Goal: Task Accomplishment & Management: Manage account settings

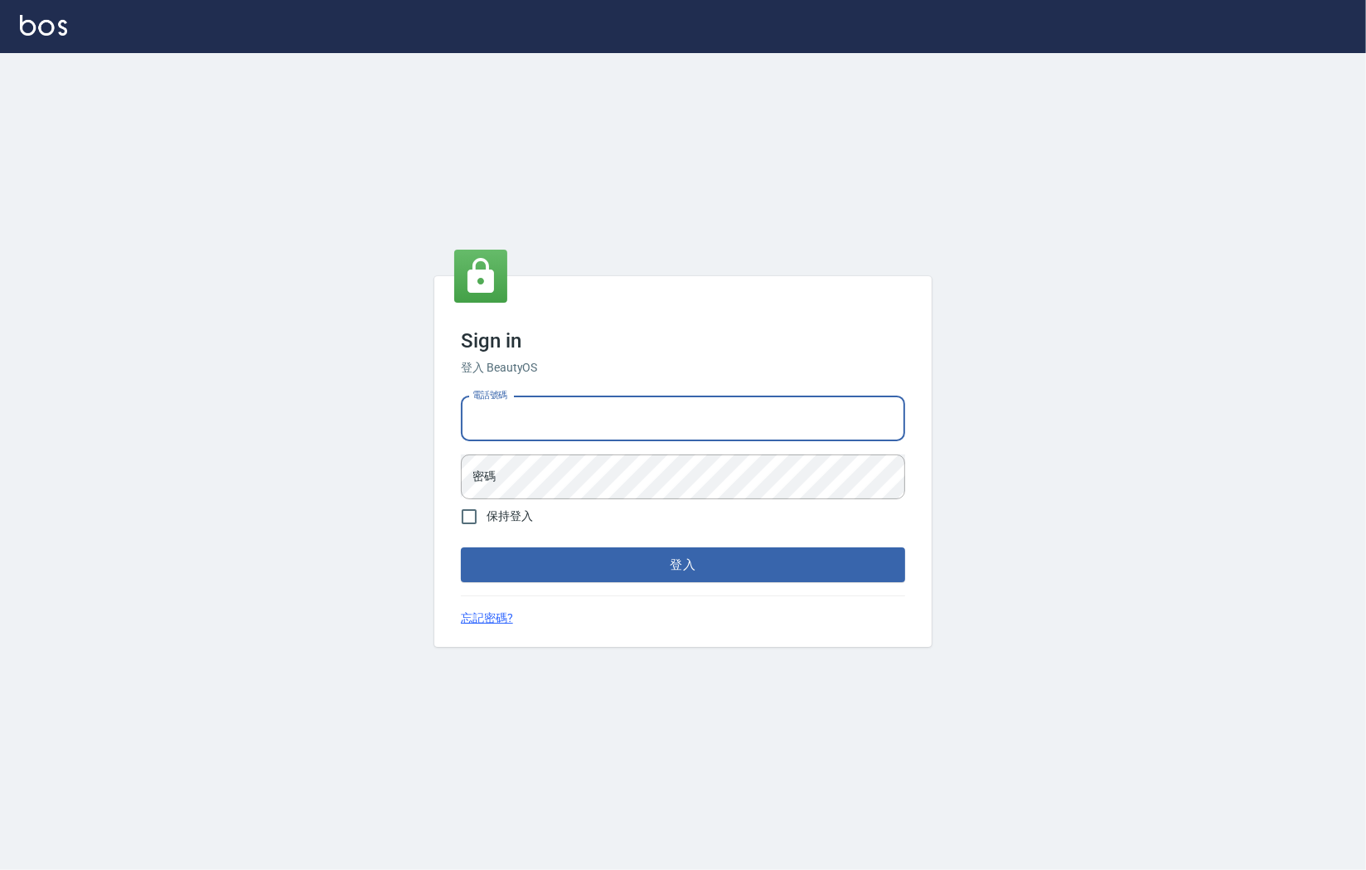
type input "0930609302"
click at [683, 565] on button "登入" at bounding box center [683, 564] width 444 height 35
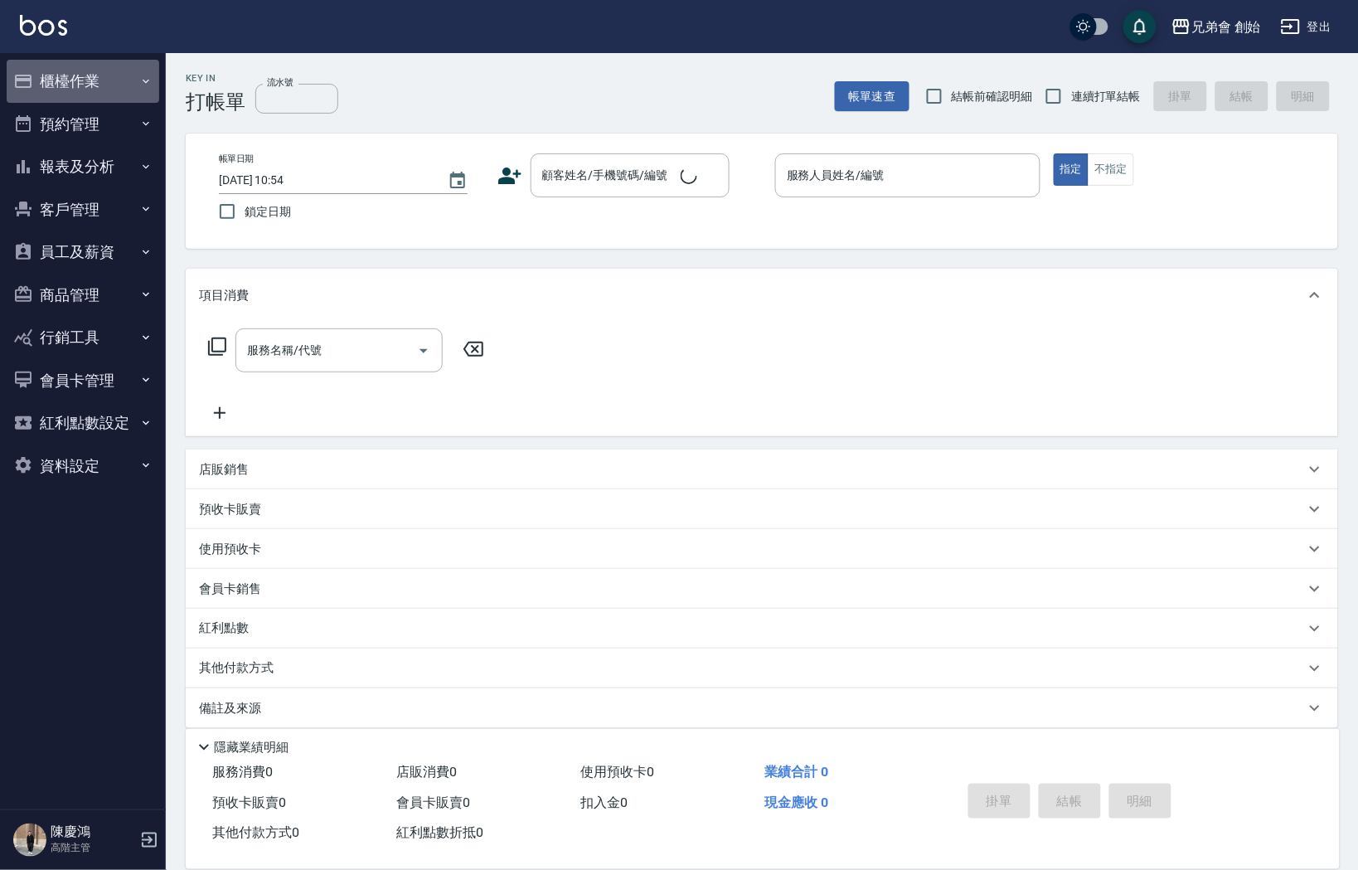
click at [92, 90] on button "櫃檯作業" at bounding box center [83, 81] width 153 height 43
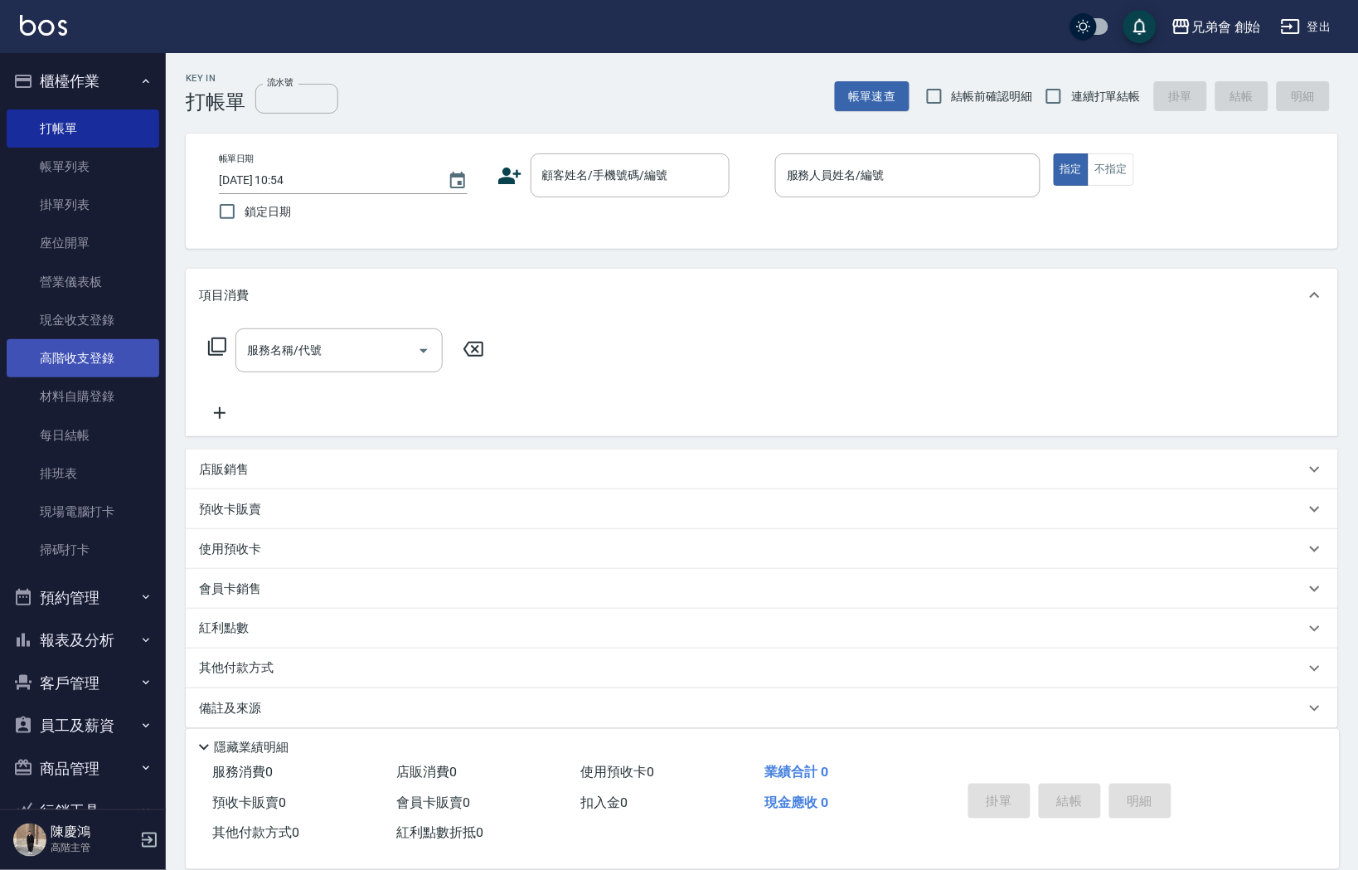
click at [100, 357] on link "高階收支登錄" at bounding box center [83, 358] width 153 height 38
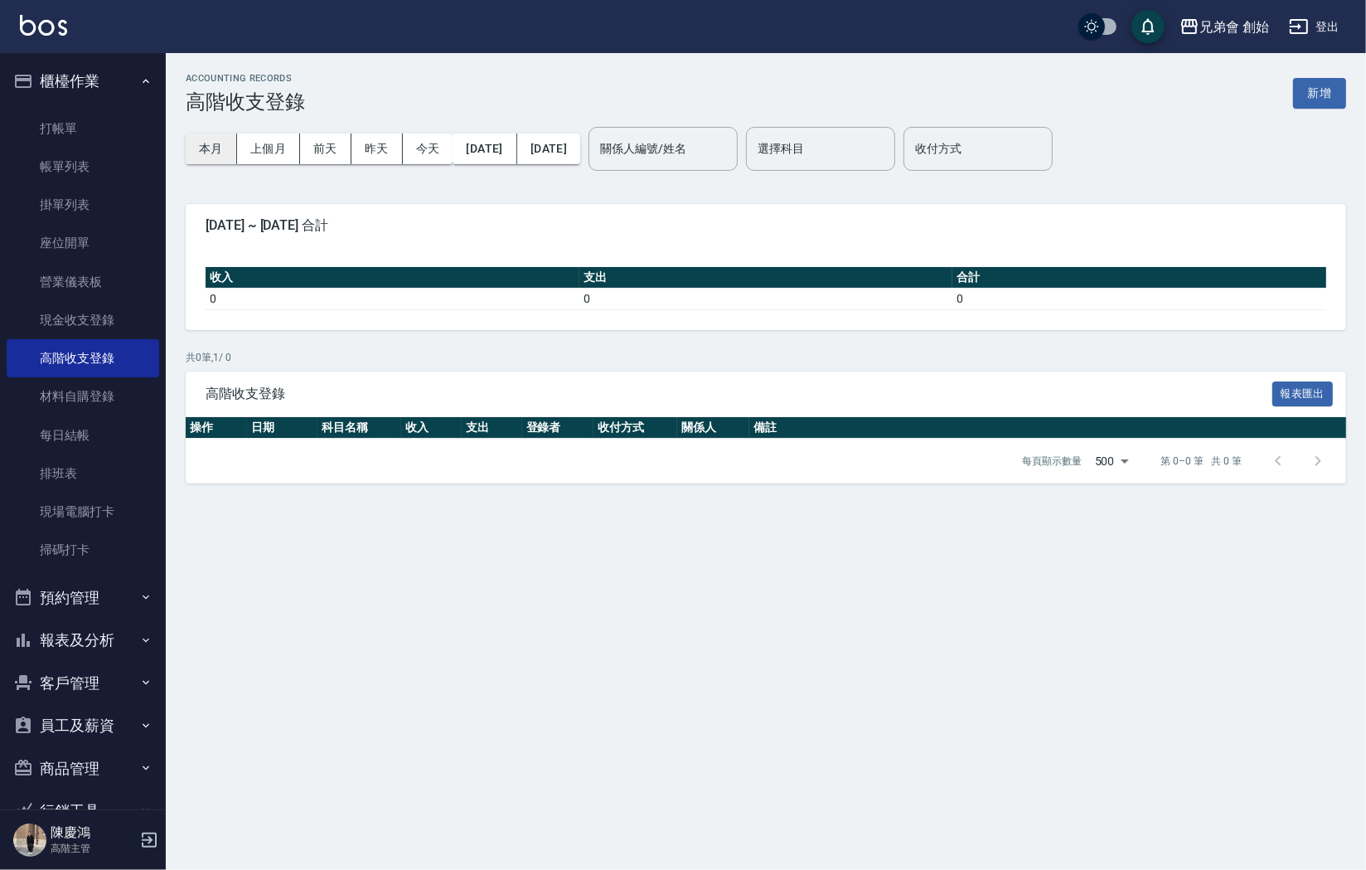
click at [207, 140] on button "本月" at bounding box center [211, 148] width 51 height 31
click at [264, 135] on button "上個月" at bounding box center [268, 148] width 63 height 31
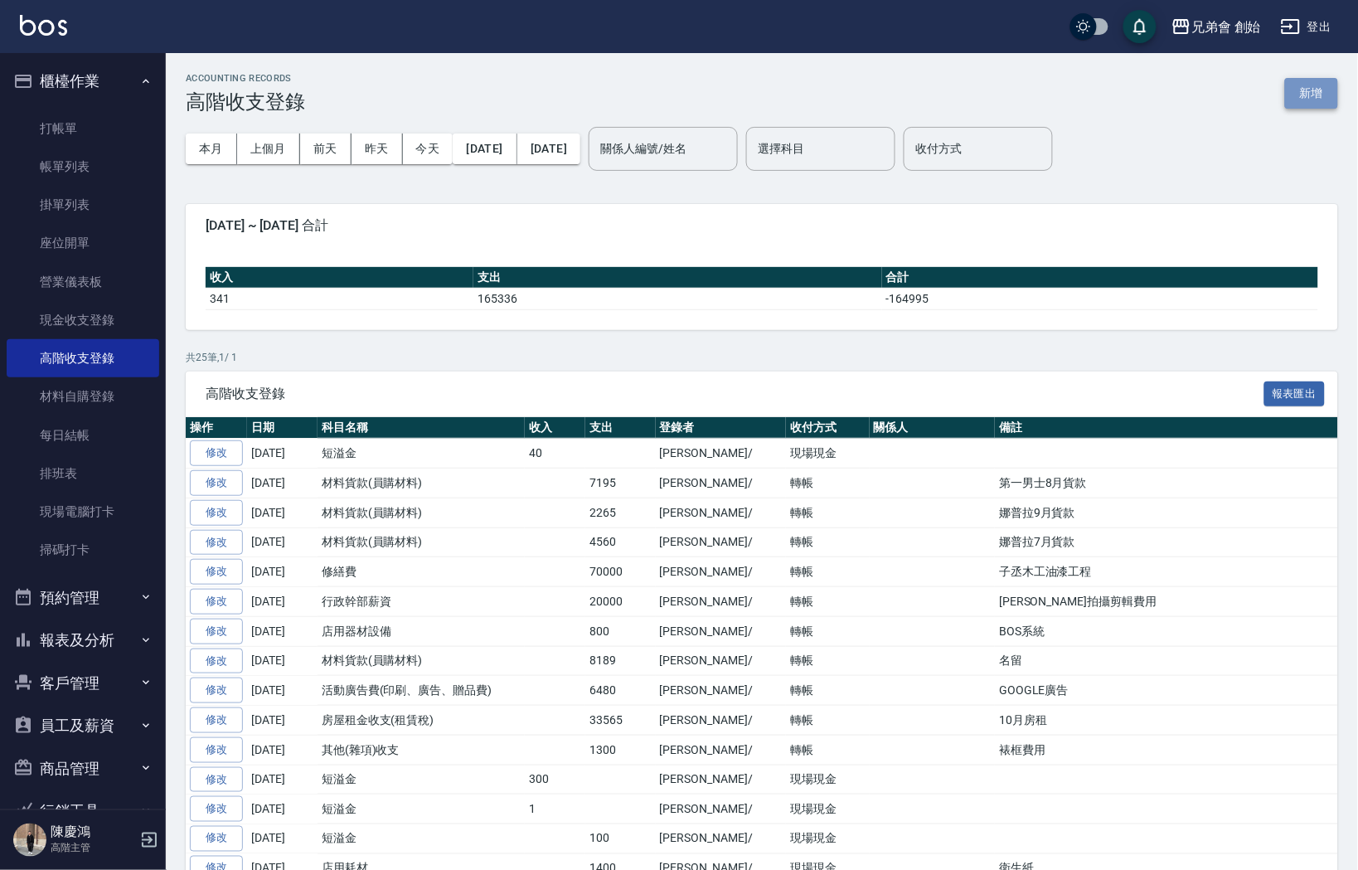
click at [1318, 92] on button "新增" at bounding box center [1311, 93] width 53 height 31
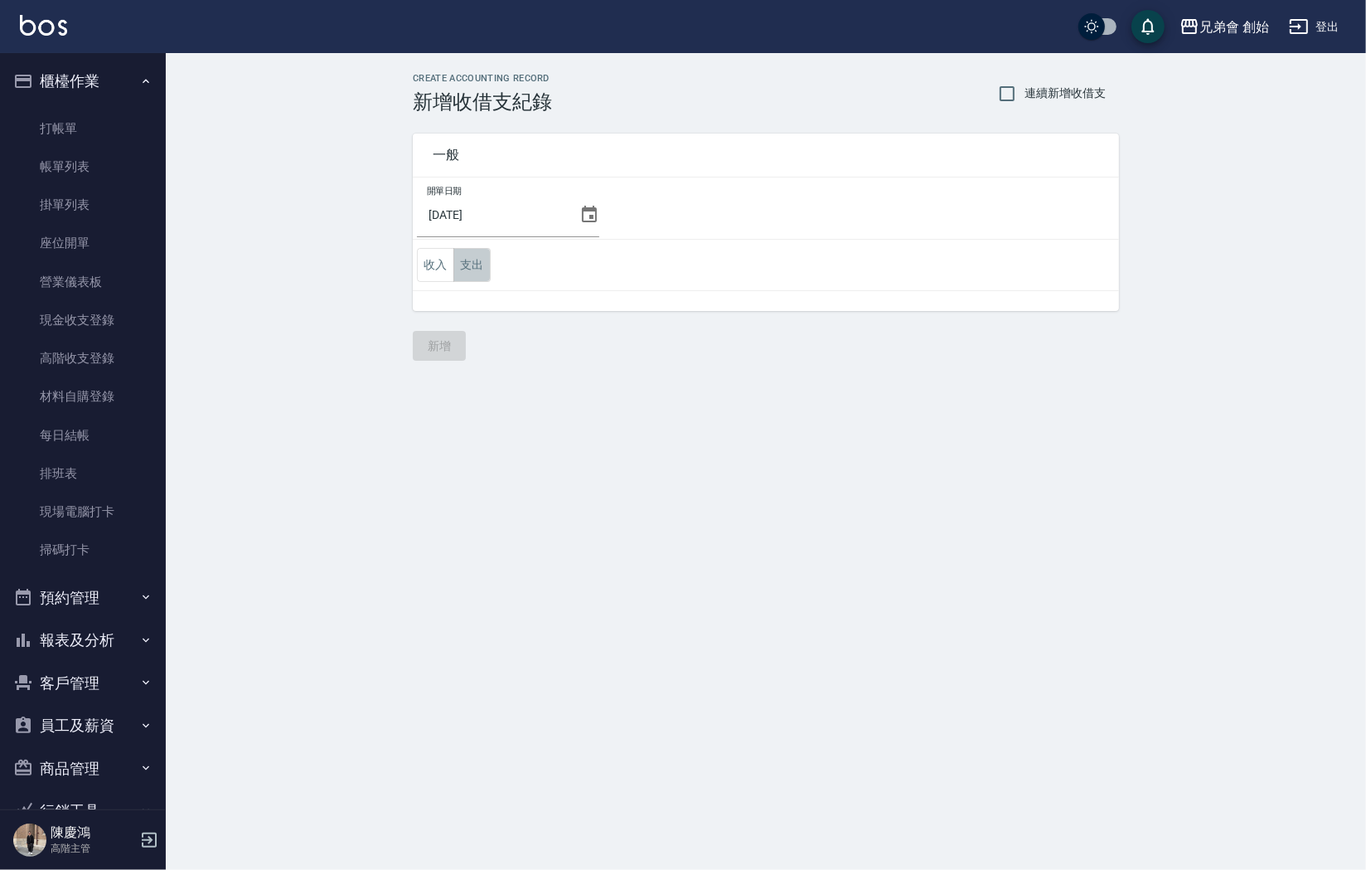
click at [478, 255] on button "支出" at bounding box center [472, 265] width 37 height 34
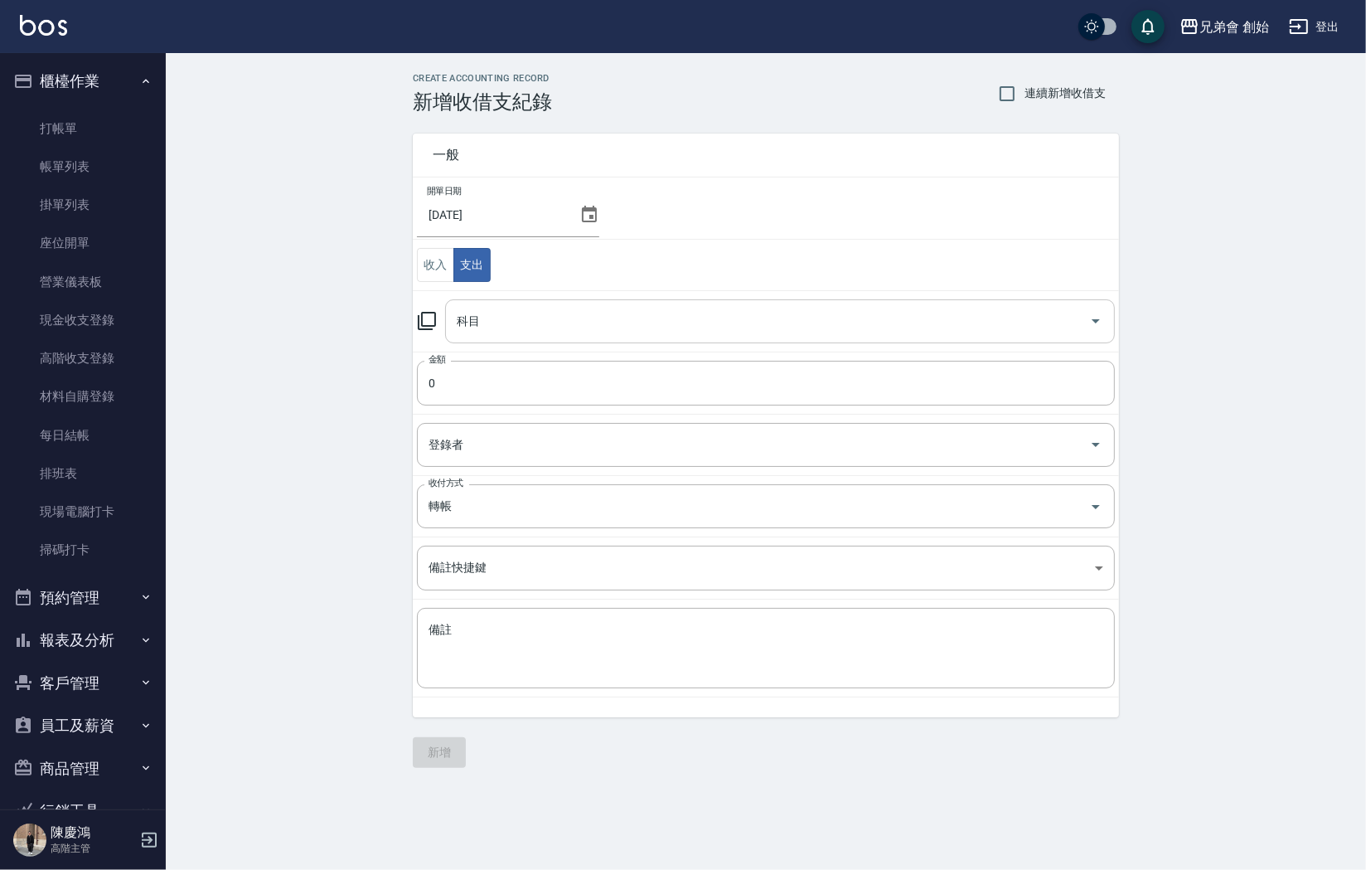
click at [510, 313] on input "科目" at bounding box center [768, 321] width 630 height 29
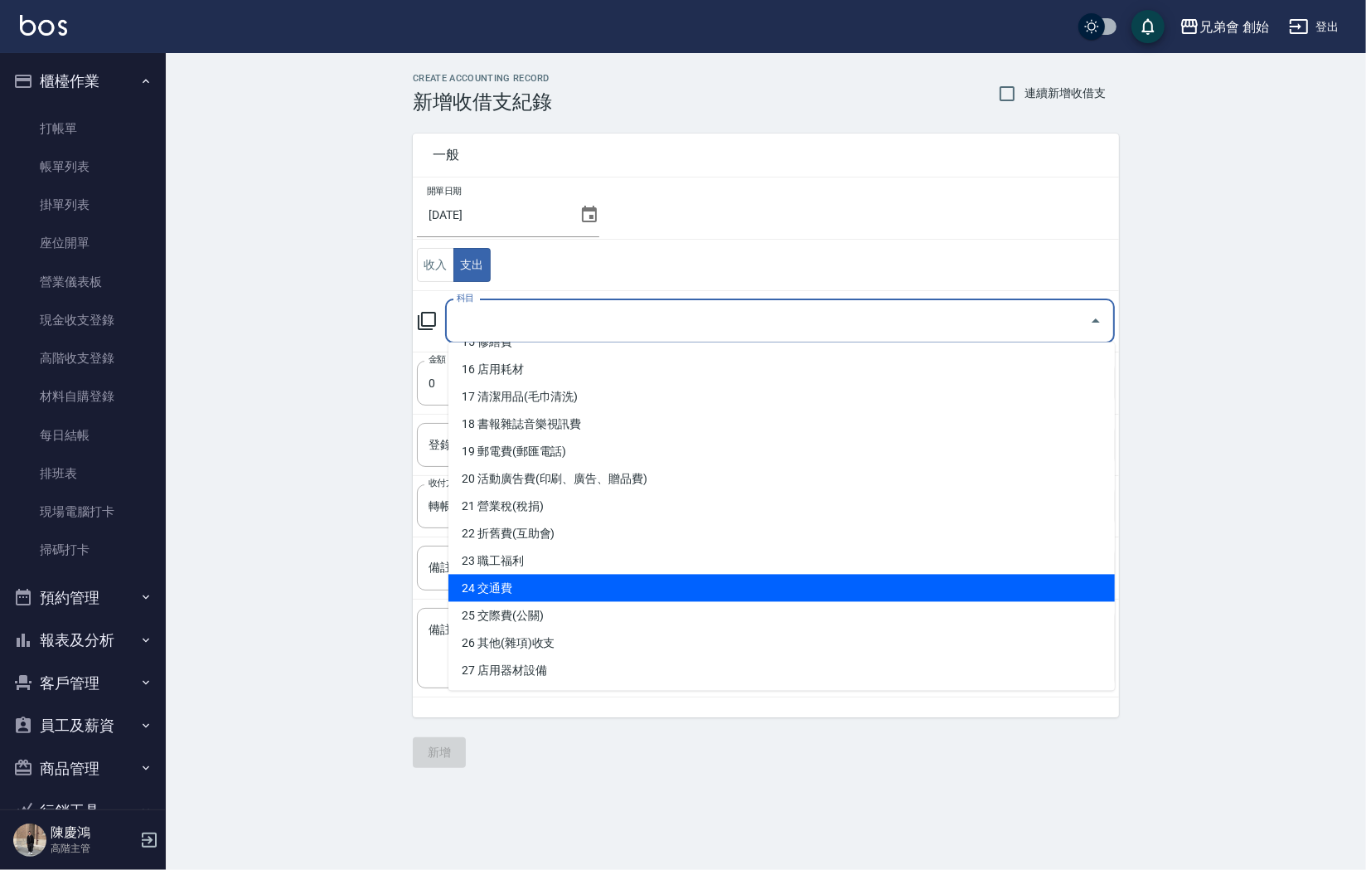
scroll to position [432, 0]
click at [535, 574] on li "24 交通費" at bounding box center [782, 587] width 667 height 27
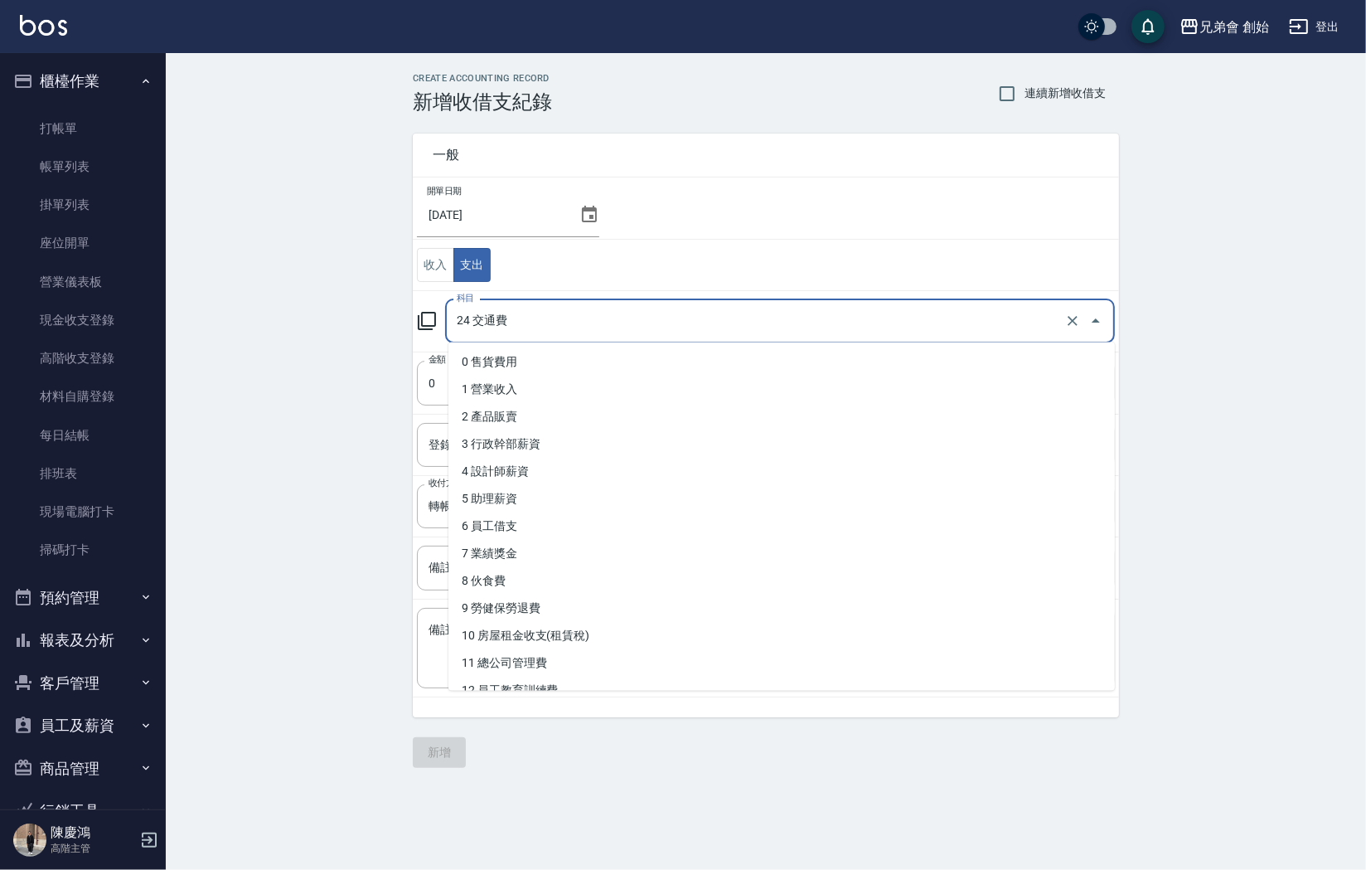
click at [555, 323] on input "24 交通費" at bounding box center [757, 321] width 609 height 29
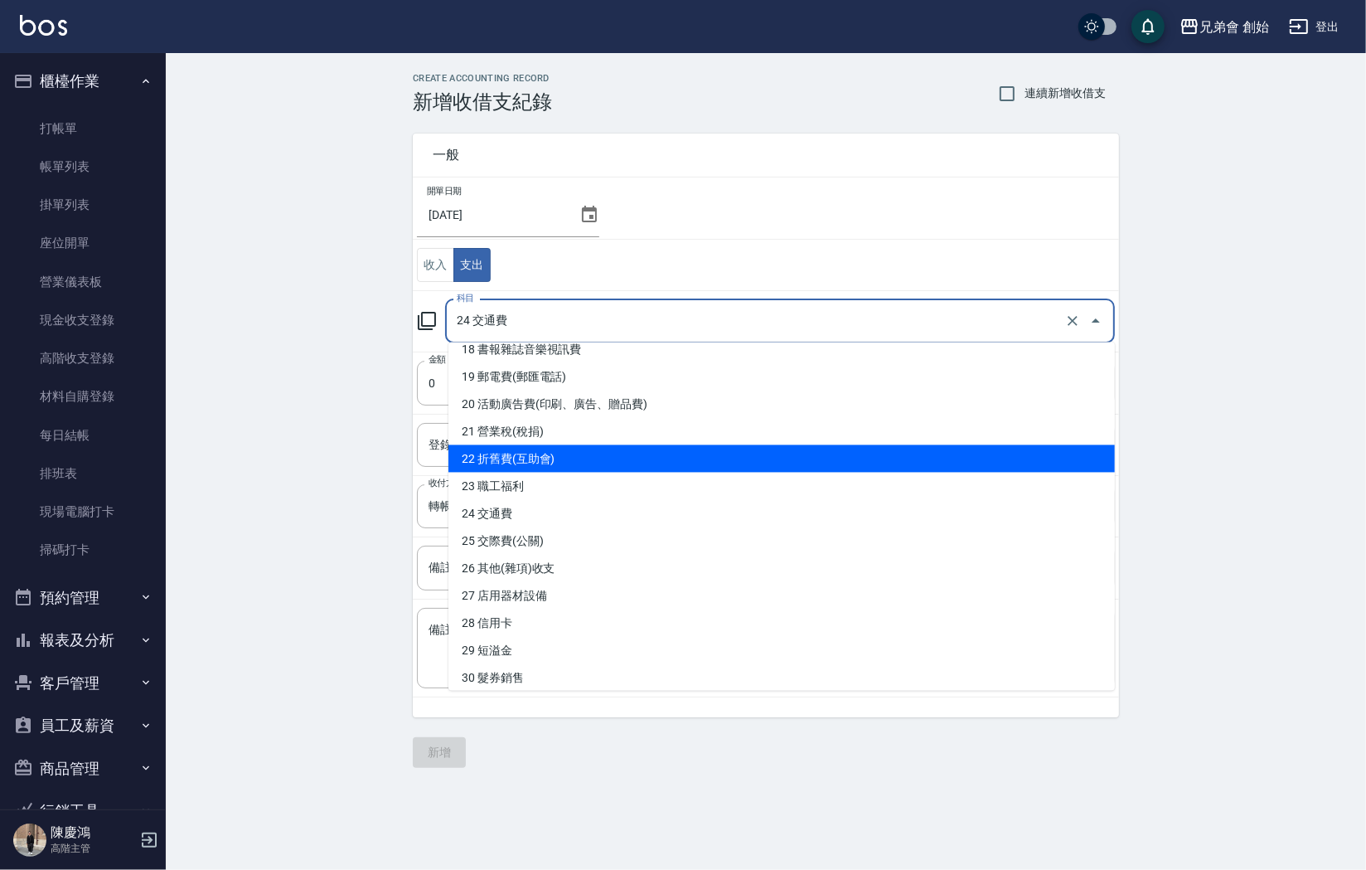
scroll to position [511, 0]
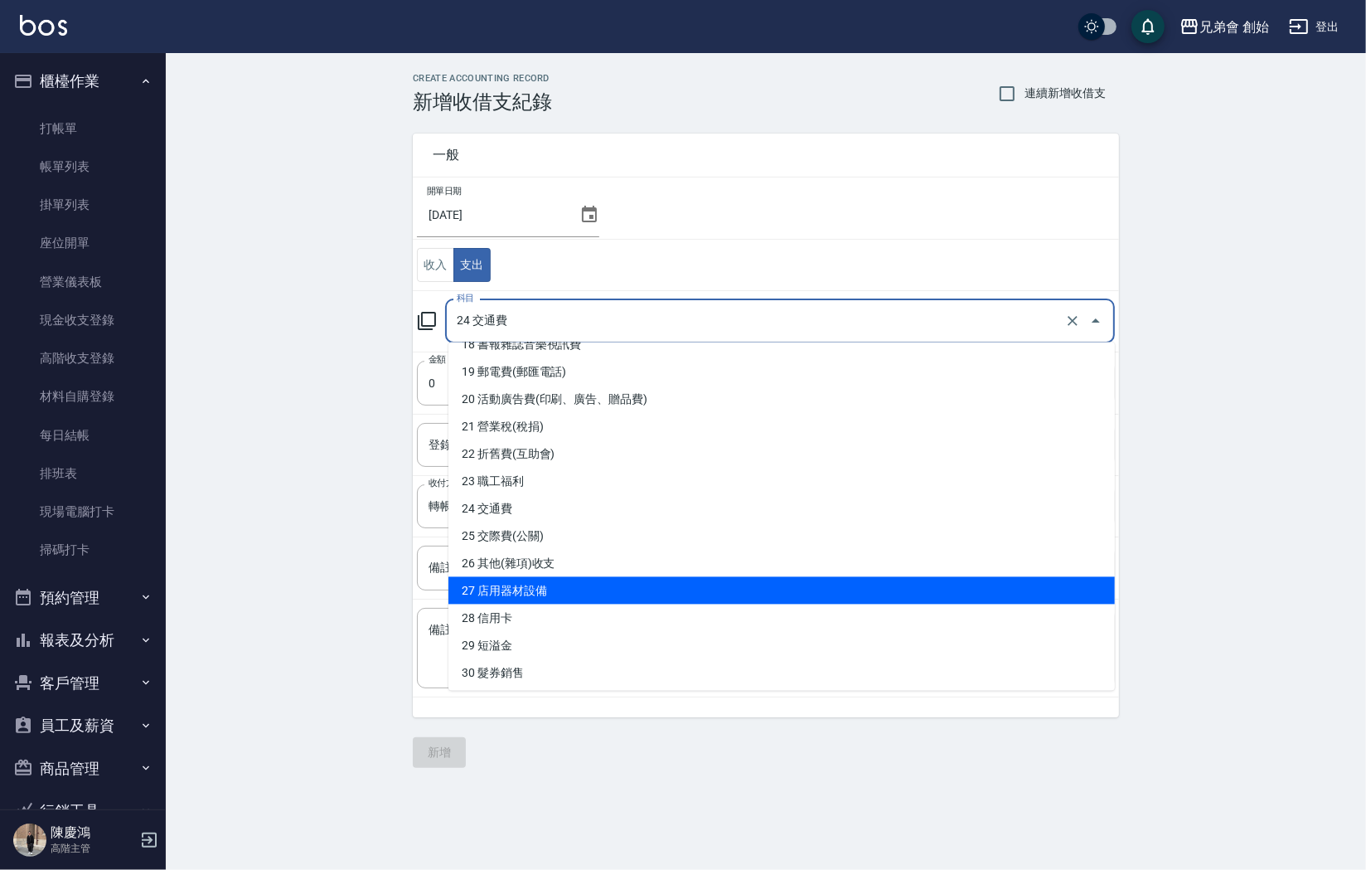
click at [563, 577] on li "27 店用器材設備" at bounding box center [782, 590] width 667 height 27
type input "27 店用器材設備"
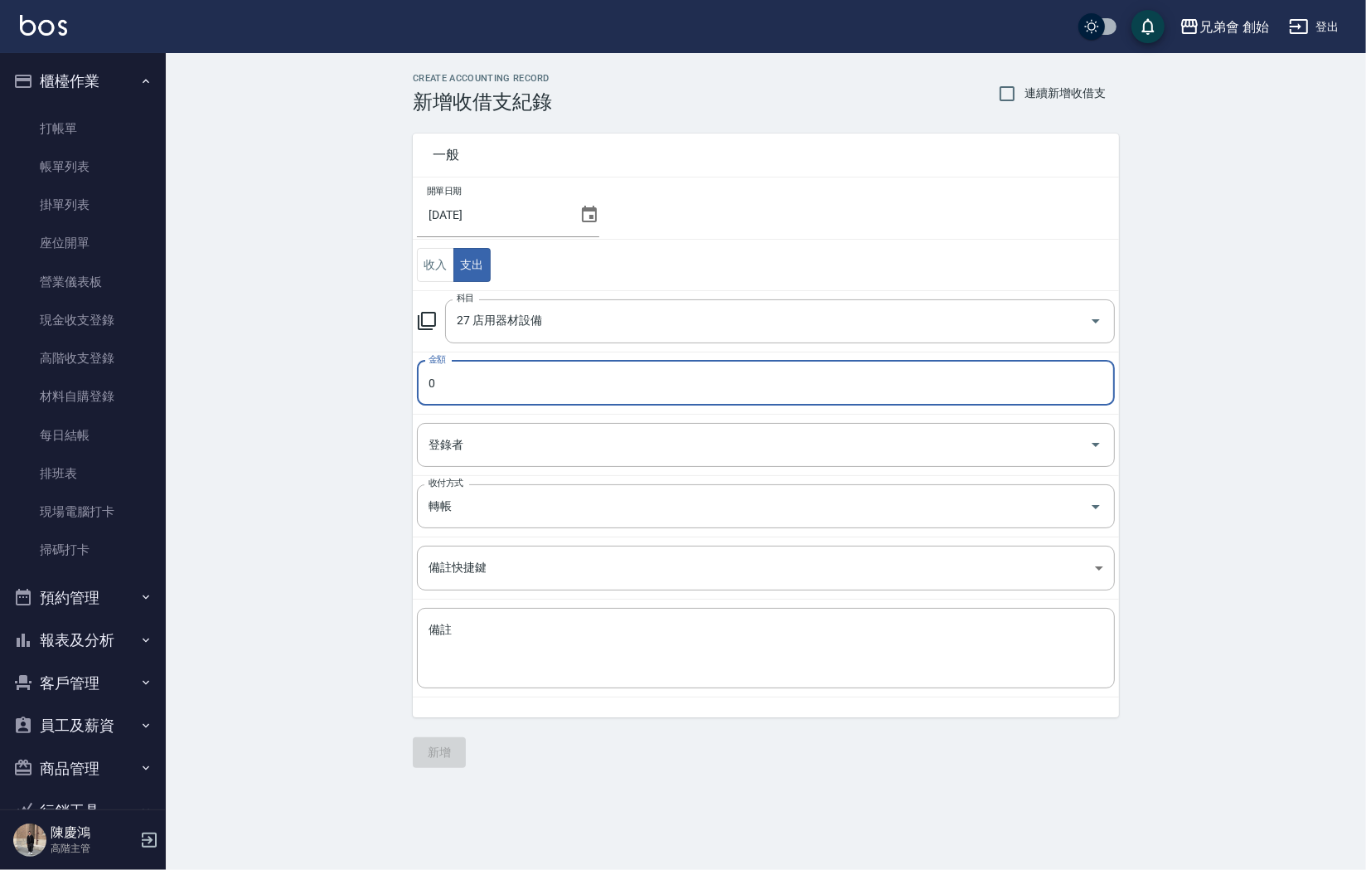
click at [544, 375] on input "0" at bounding box center [766, 383] width 698 height 45
type input "02500"
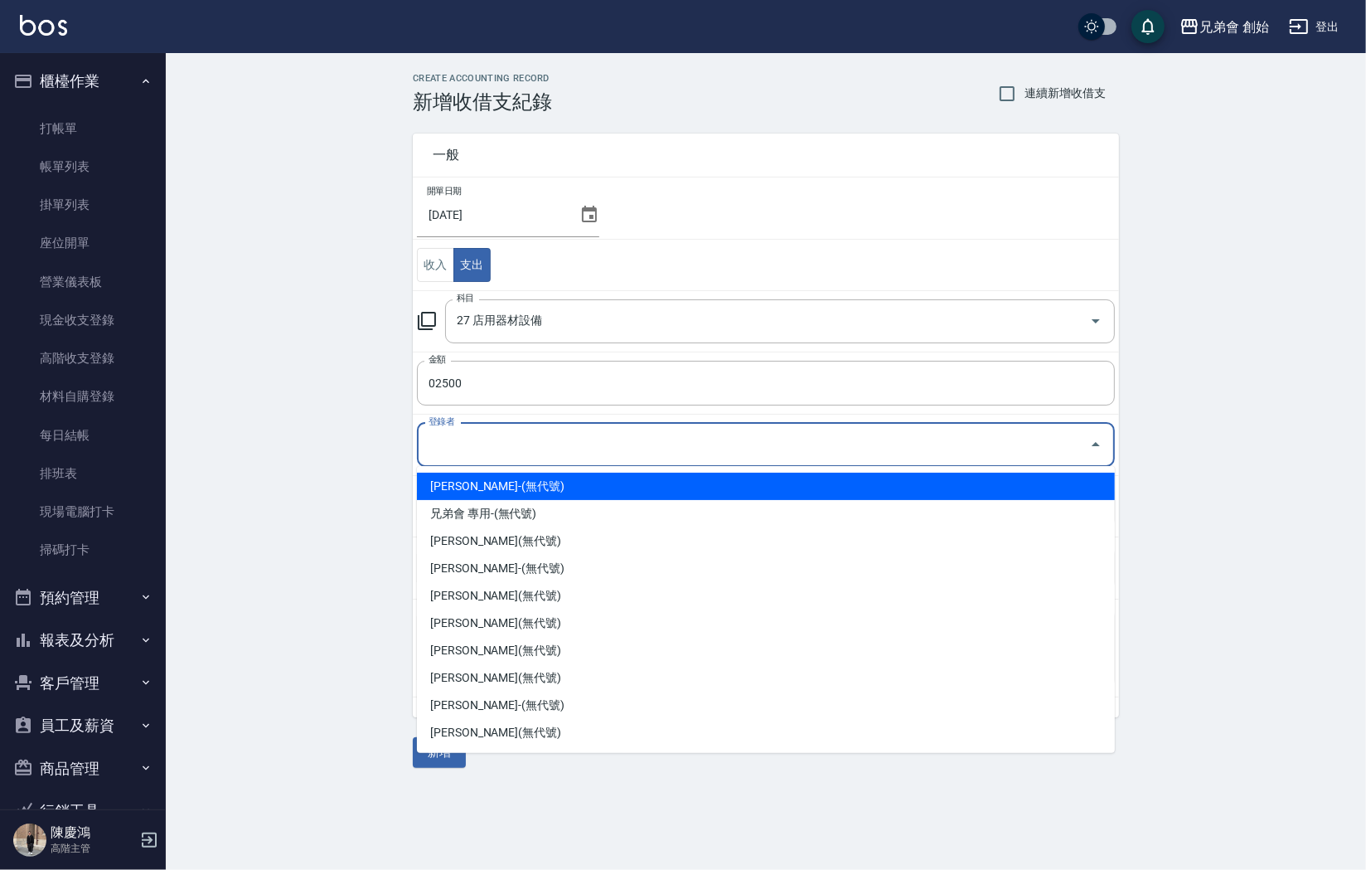
click at [496, 440] on input "登錄者" at bounding box center [754, 444] width 658 height 29
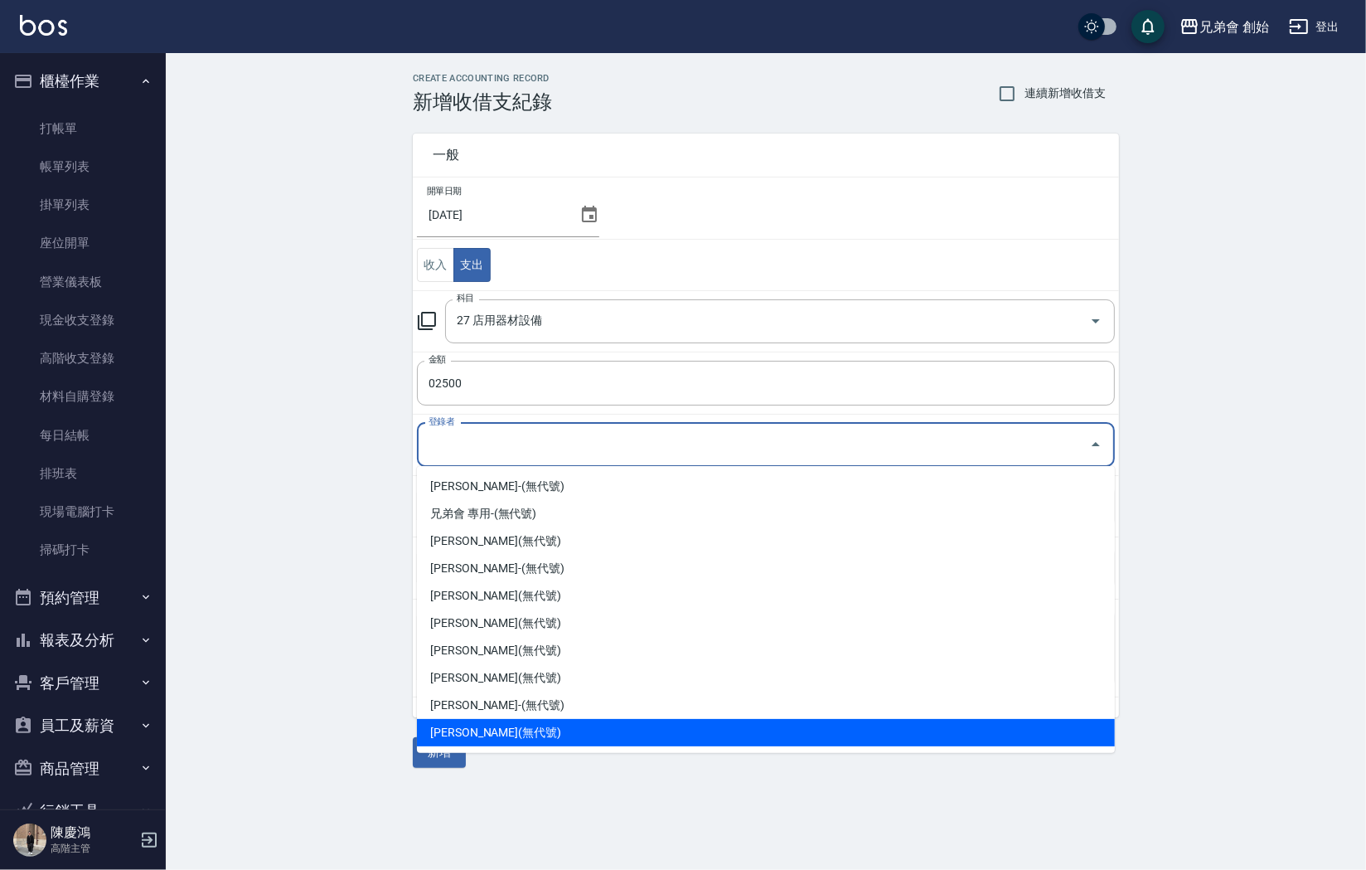
click at [478, 726] on li "[PERSON_NAME](無代號)" at bounding box center [766, 732] width 698 height 27
type input "[PERSON_NAME](無代號)"
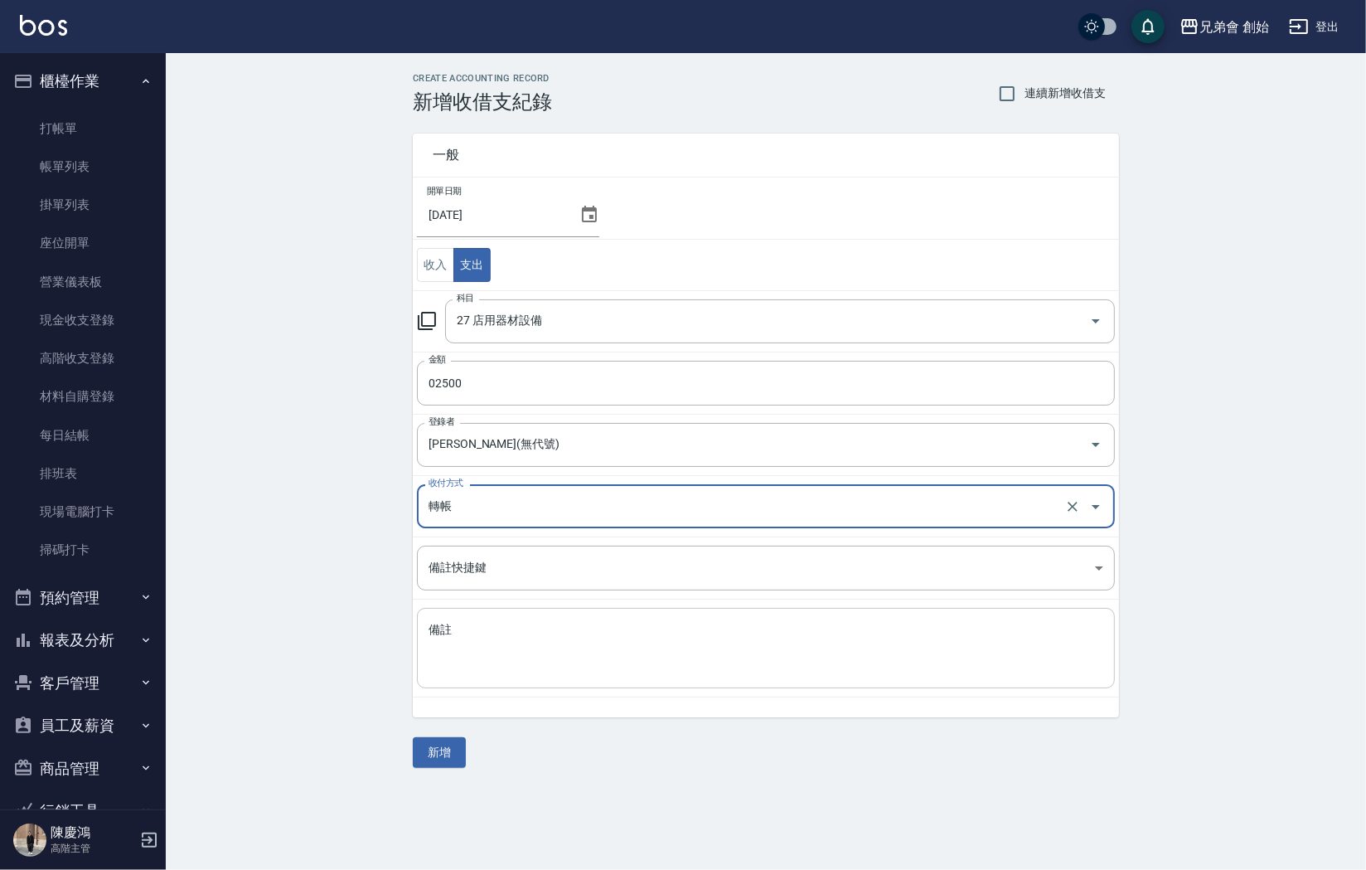
click at [468, 626] on textarea "備註" at bounding box center [766, 648] width 675 height 53
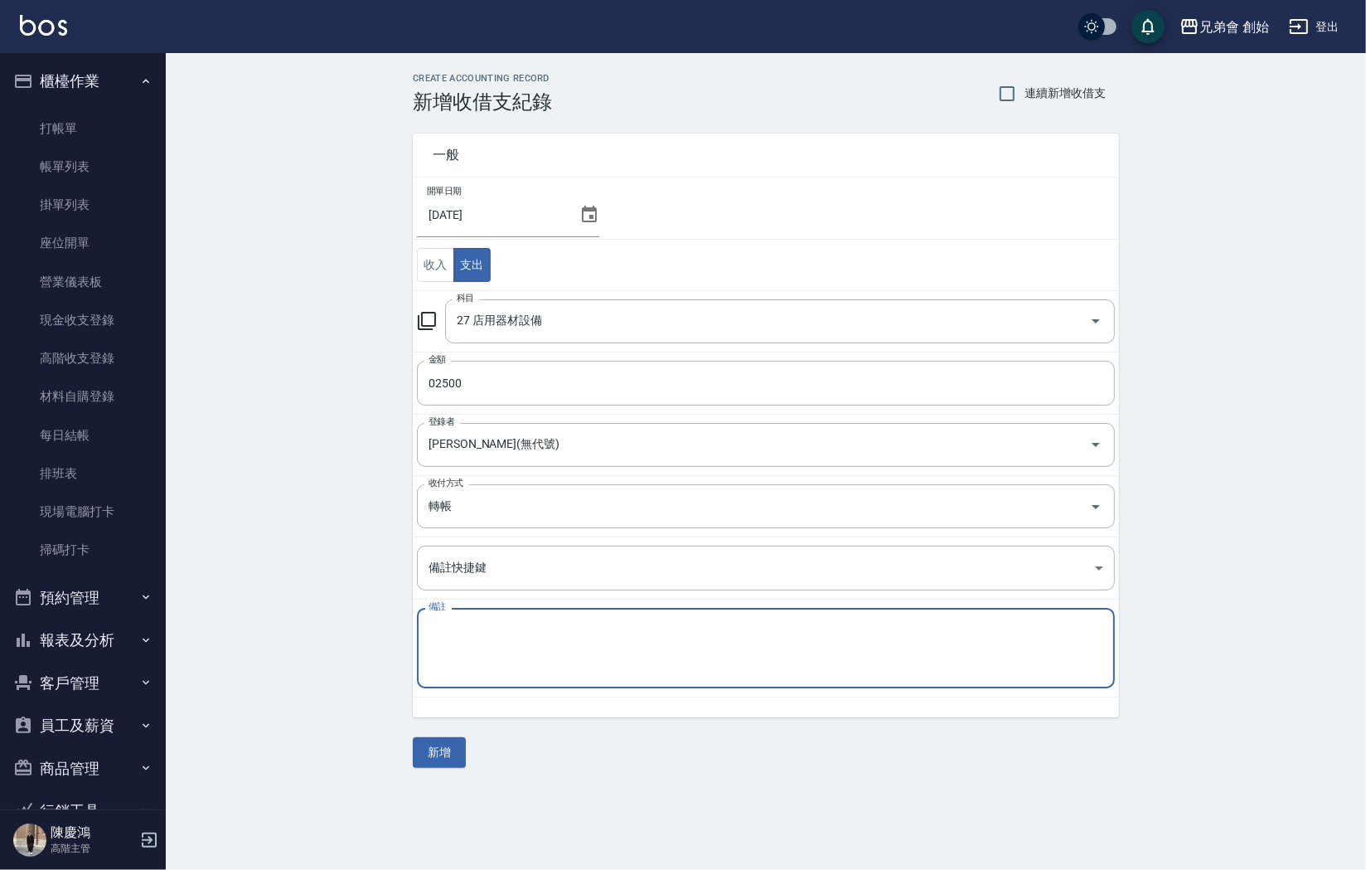
type textarea "2"
click at [463, 627] on textarea "天兵的畫 費用" at bounding box center [766, 648] width 675 height 53
type textarea "天兵畫的費用"
click at [434, 760] on button "新增" at bounding box center [439, 752] width 53 height 31
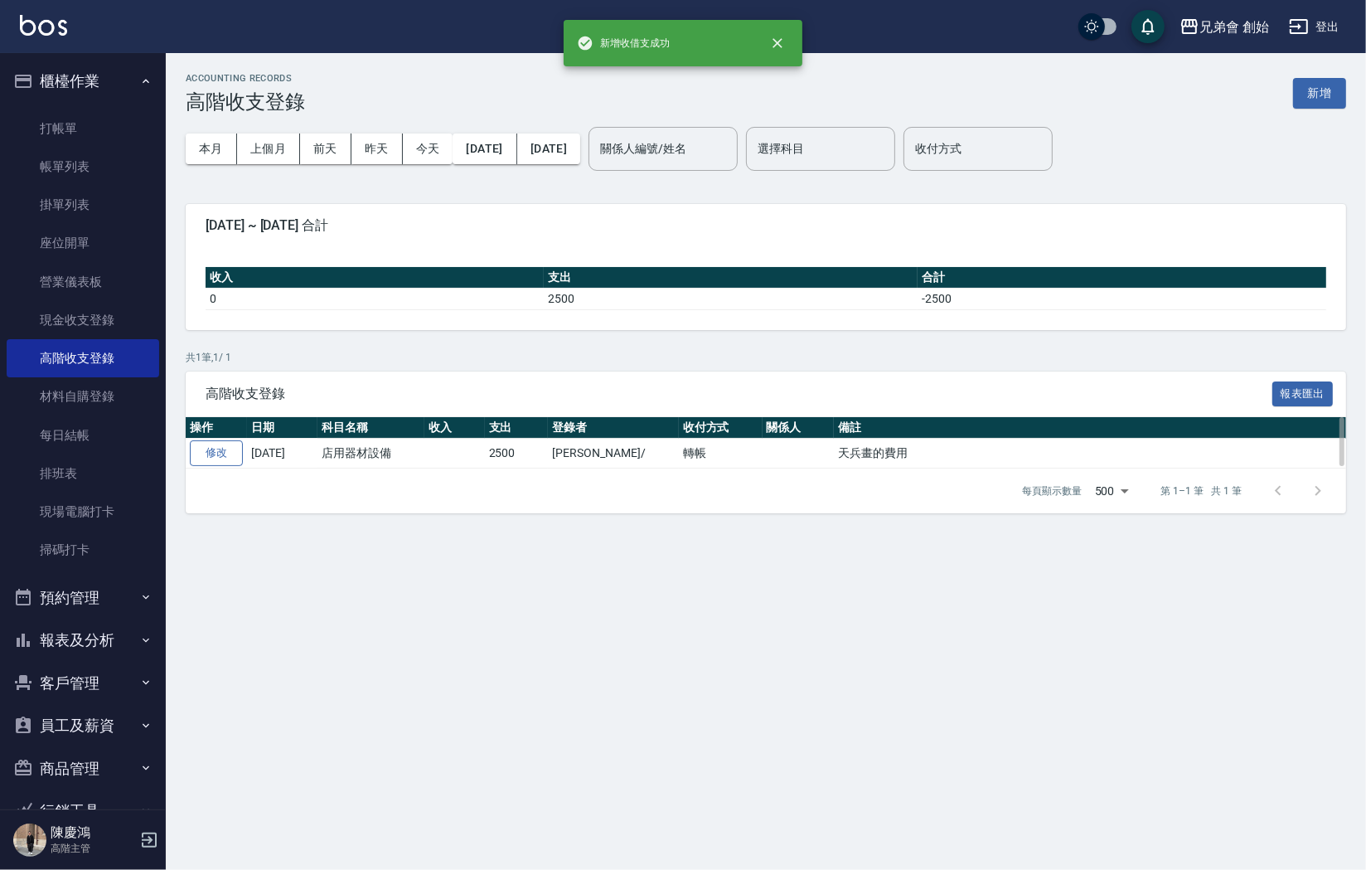
click at [224, 456] on link "修改" at bounding box center [216, 453] width 53 height 26
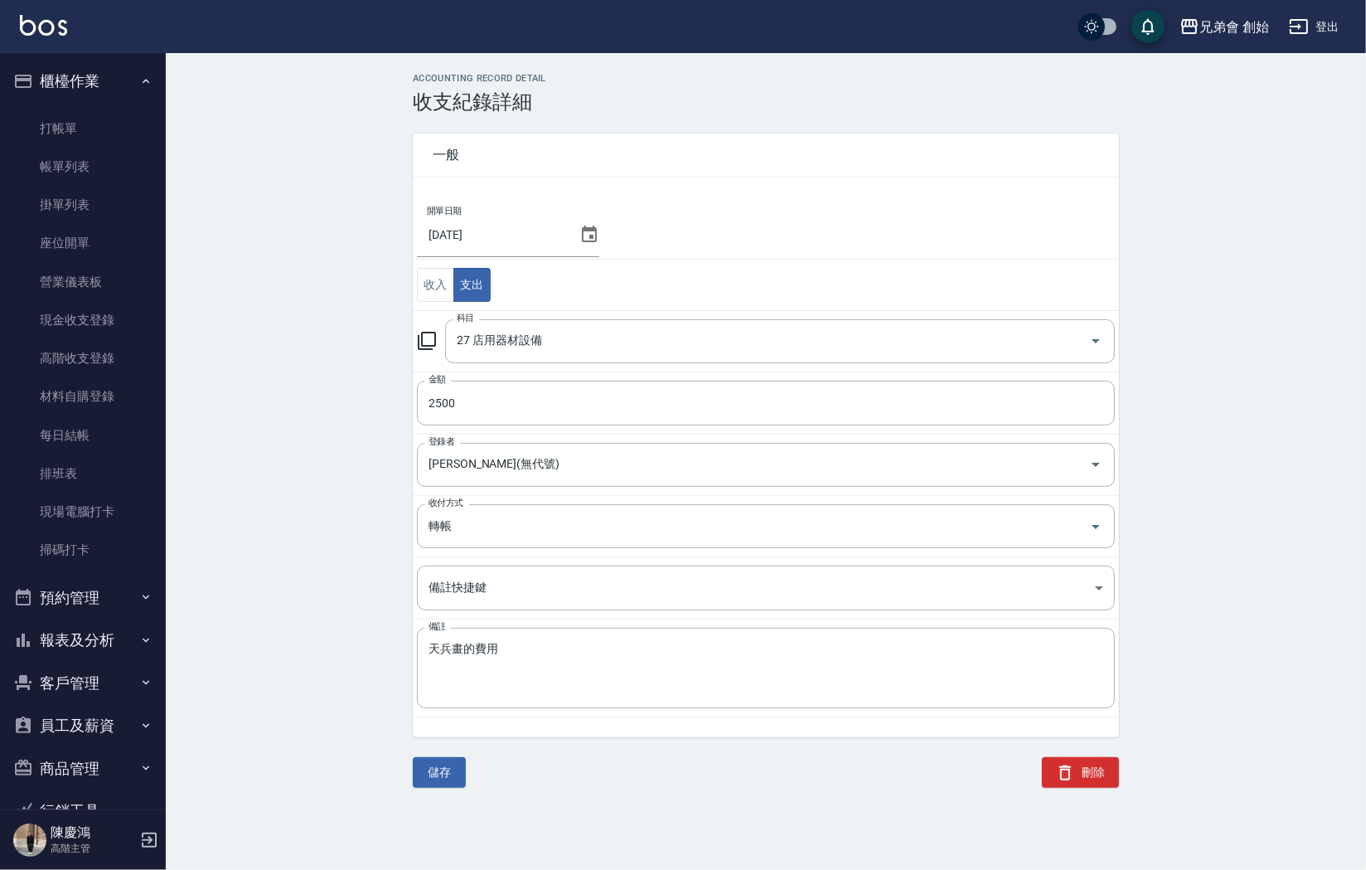
click at [590, 231] on icon at bounding box center [590, 235] width 20 height 20
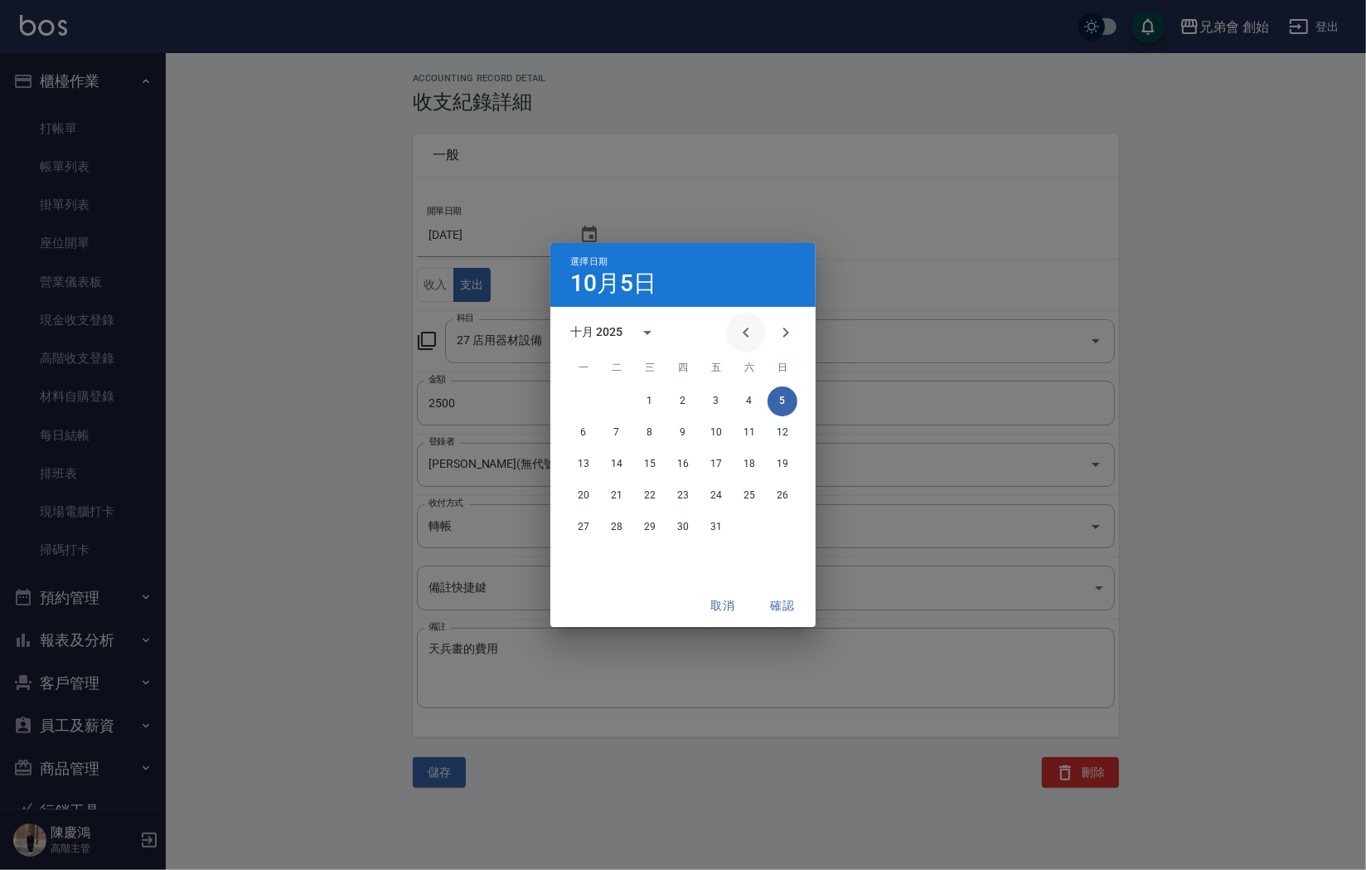
click at [750, 337] on icon "Previous month" at bounding box center [746, 333] width 20 height 20
click at [626, 527] on button "30" at bounding box center [617, 527] width 30 height 30
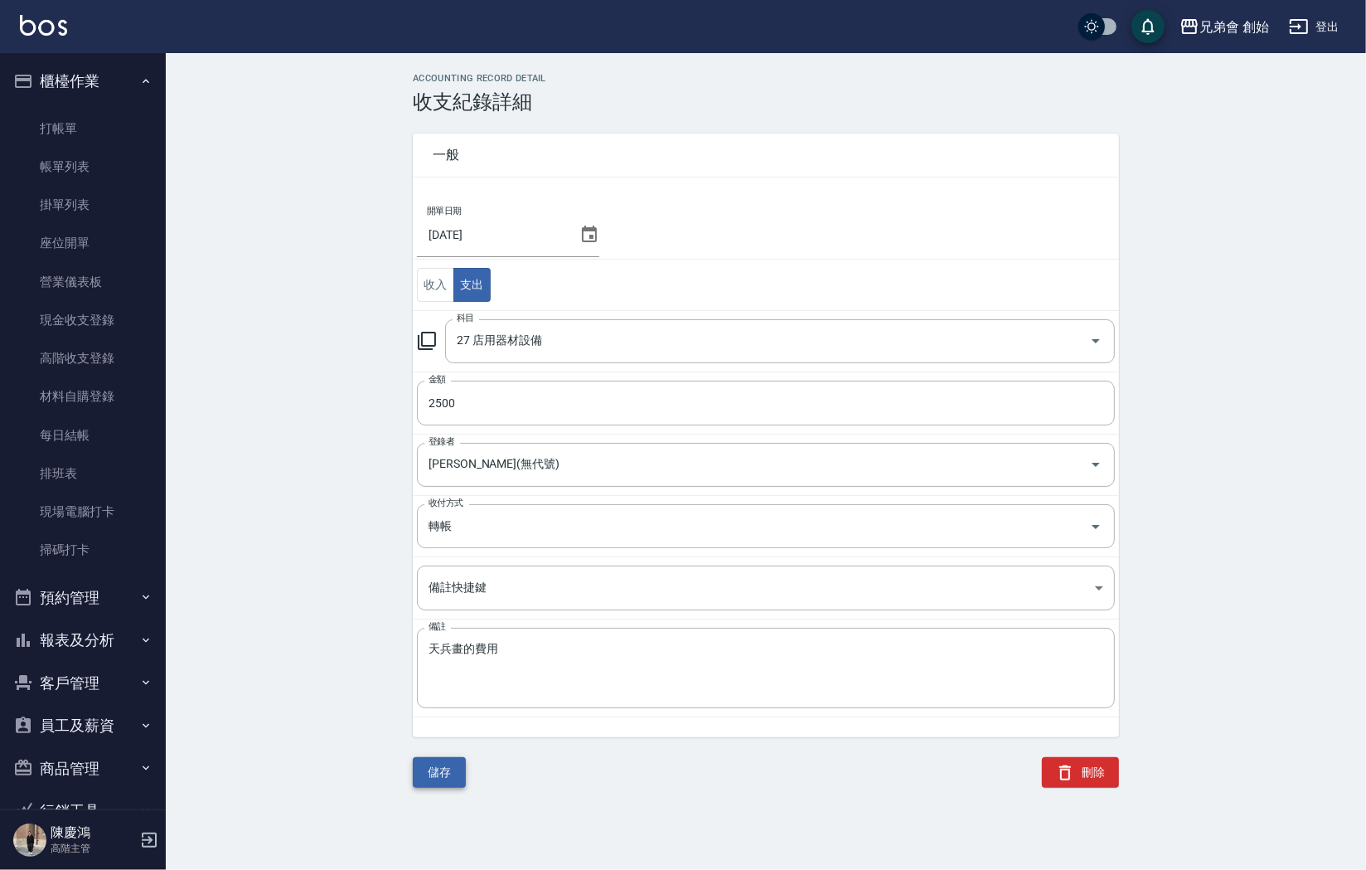
click at [444, 764] on button "儲存" at bounding box center [439, 772] width 53 height 31
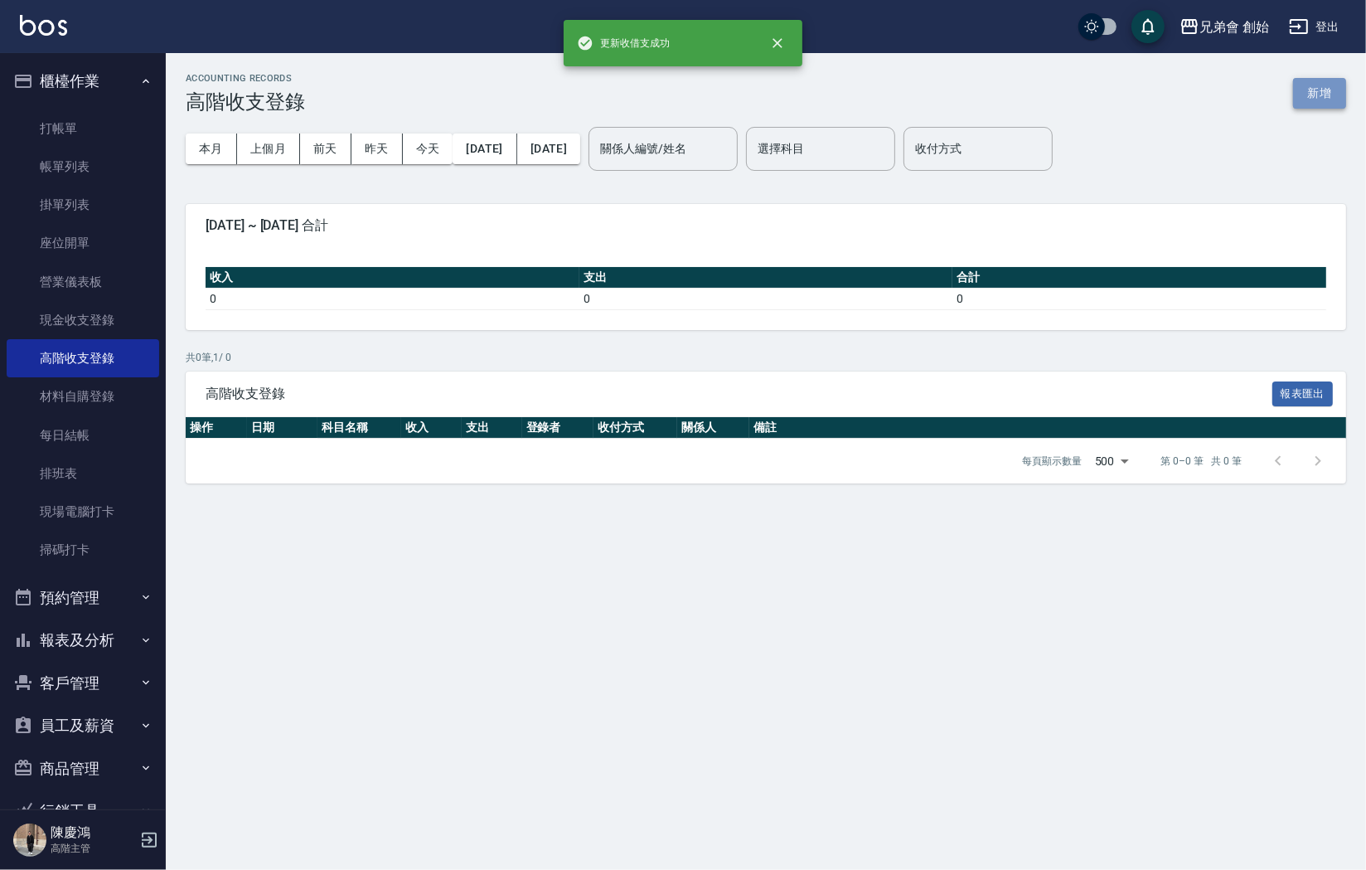
click at [1322, 103] on button "新增" at bounding box center [1320, 93] width 53 height 31
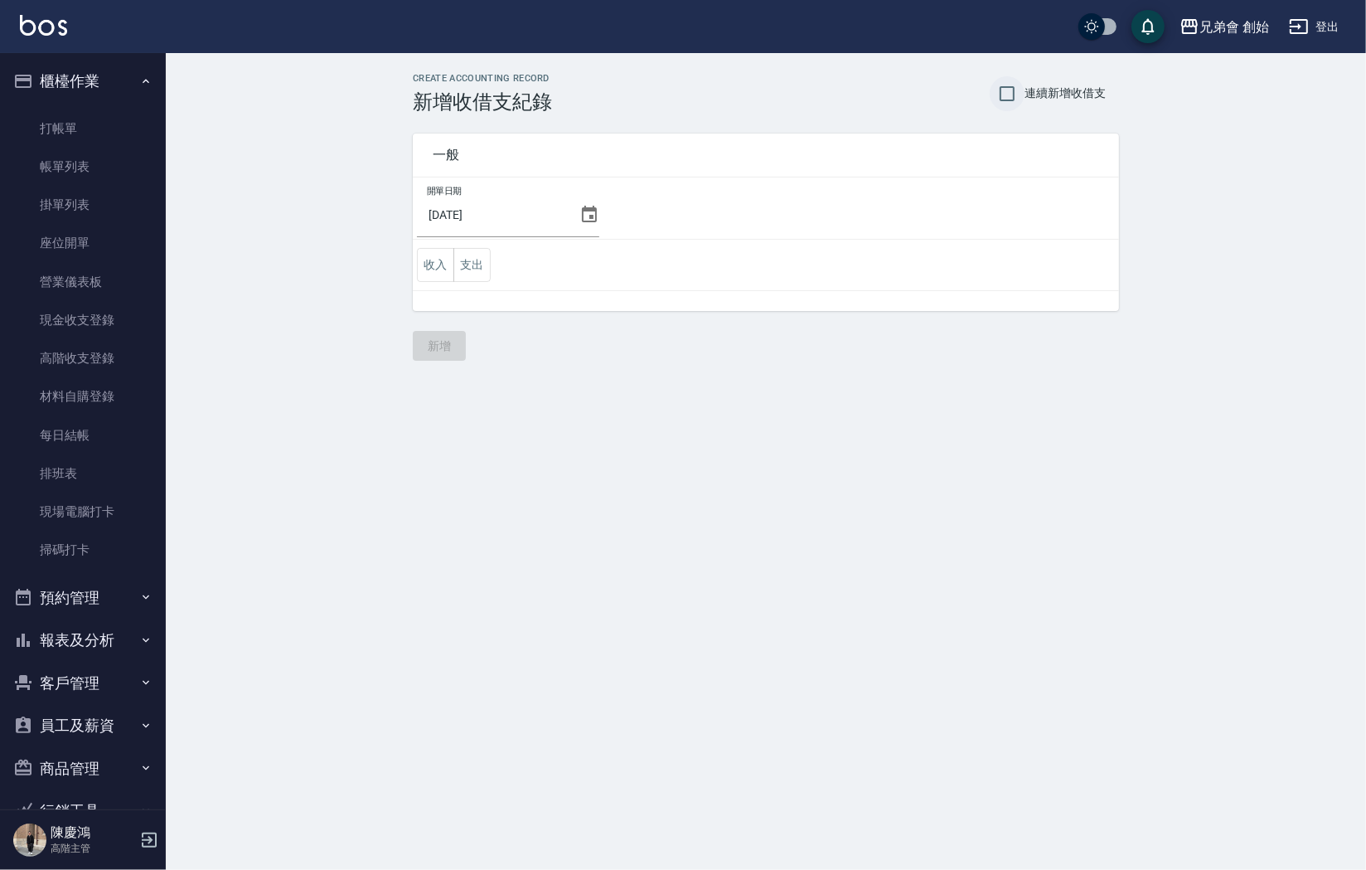
click at [1019, 95] on input "連續新增收借支" at bounding box center [1007, 93] width 35 height 35
checkbox input "true"
click at [587, 205] on icon at bounding box center [590, 215] width 20 height 20
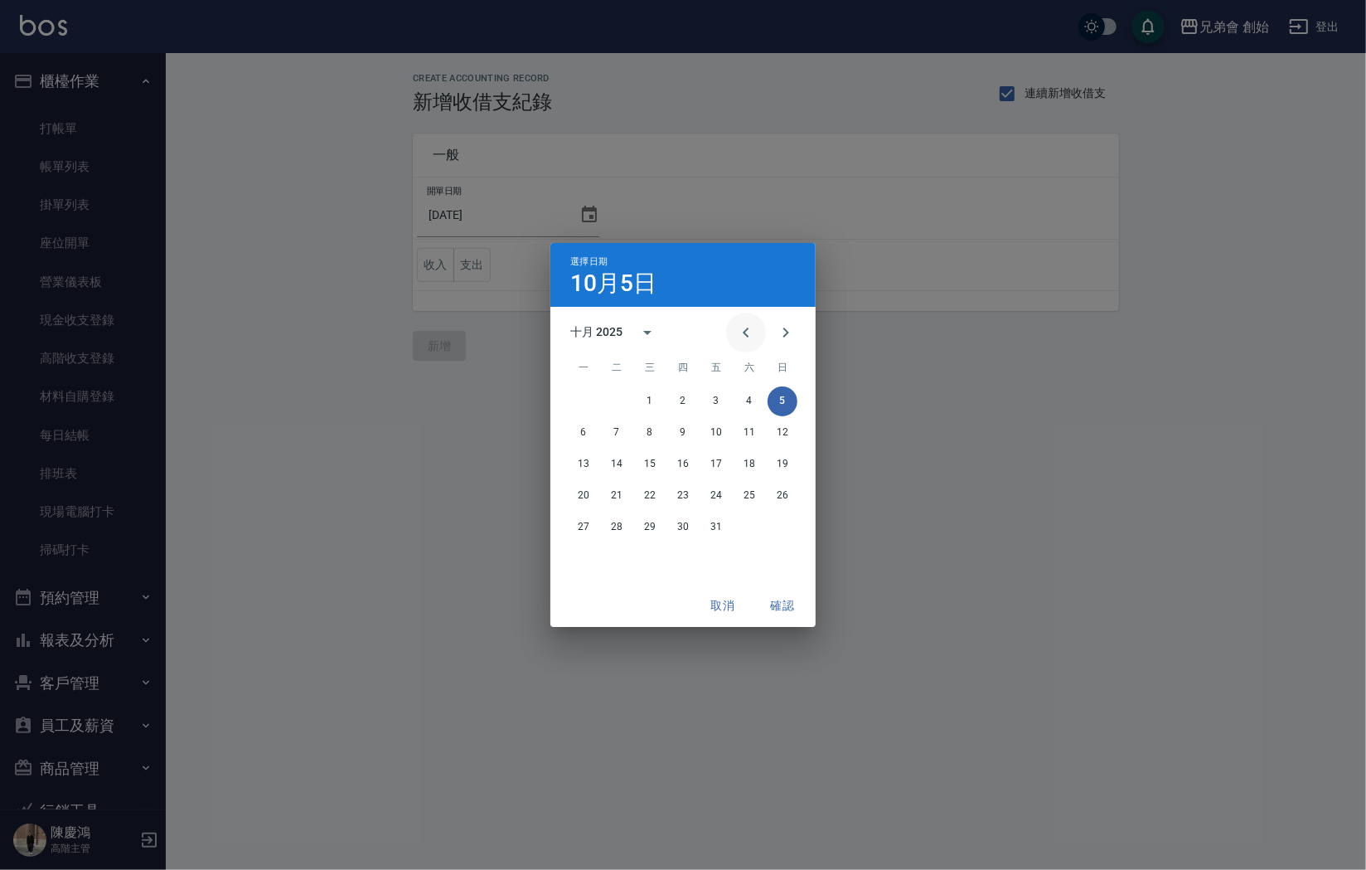
click at [737, 328] on icon "Previous month" at bounding box center [746, 333] width 20 height 20
click at [617, 528] on button "30" at bounding box center [617, 527] width 30 height 30
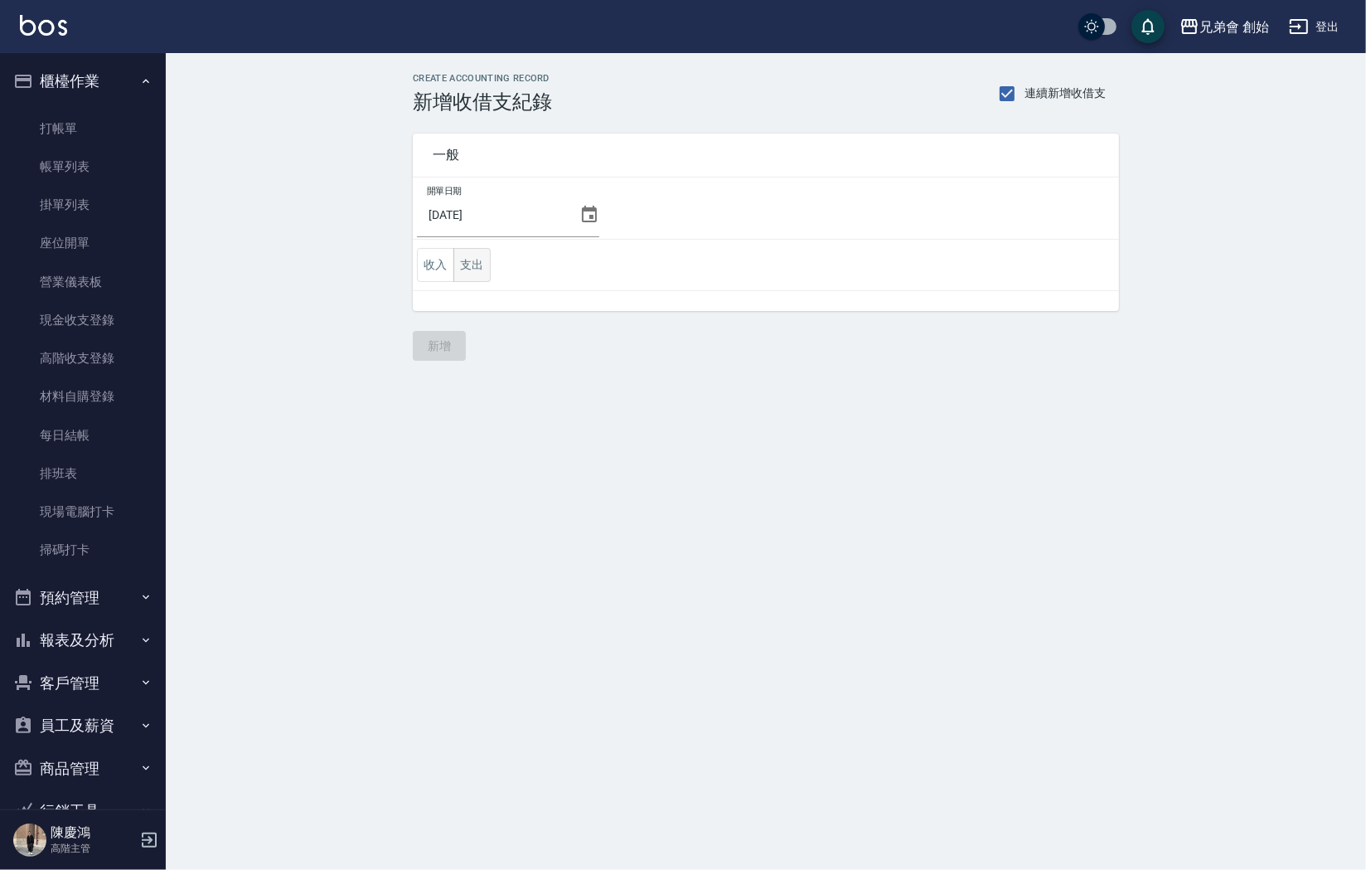
click at [480, 261] on button "支出" at bounding box center [472, 265] width 37 height 34
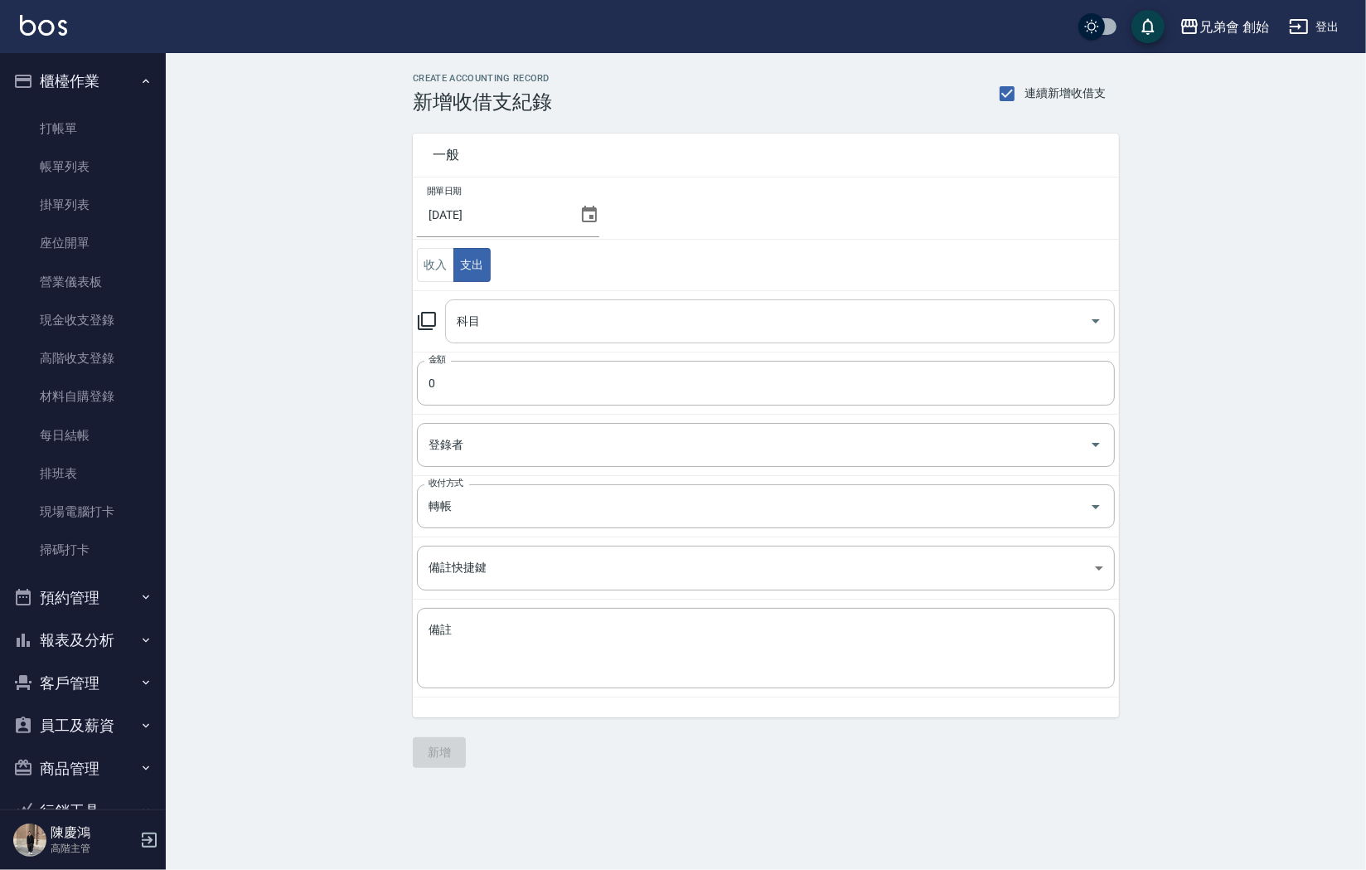
click at [546, 321] on input "科目" at bounding box center [768, 321] width 630 height 29
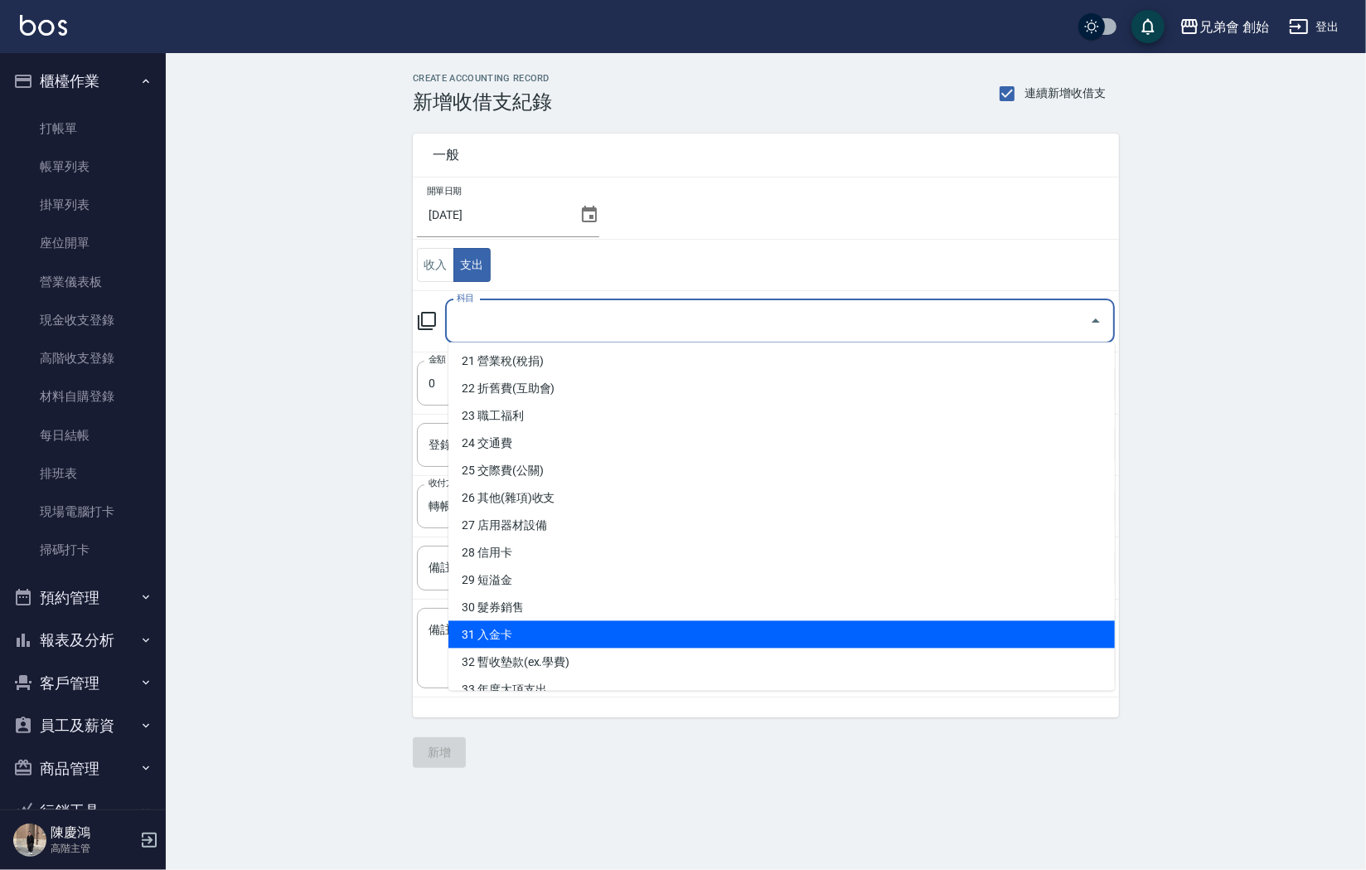
scroll to position [571, 0]
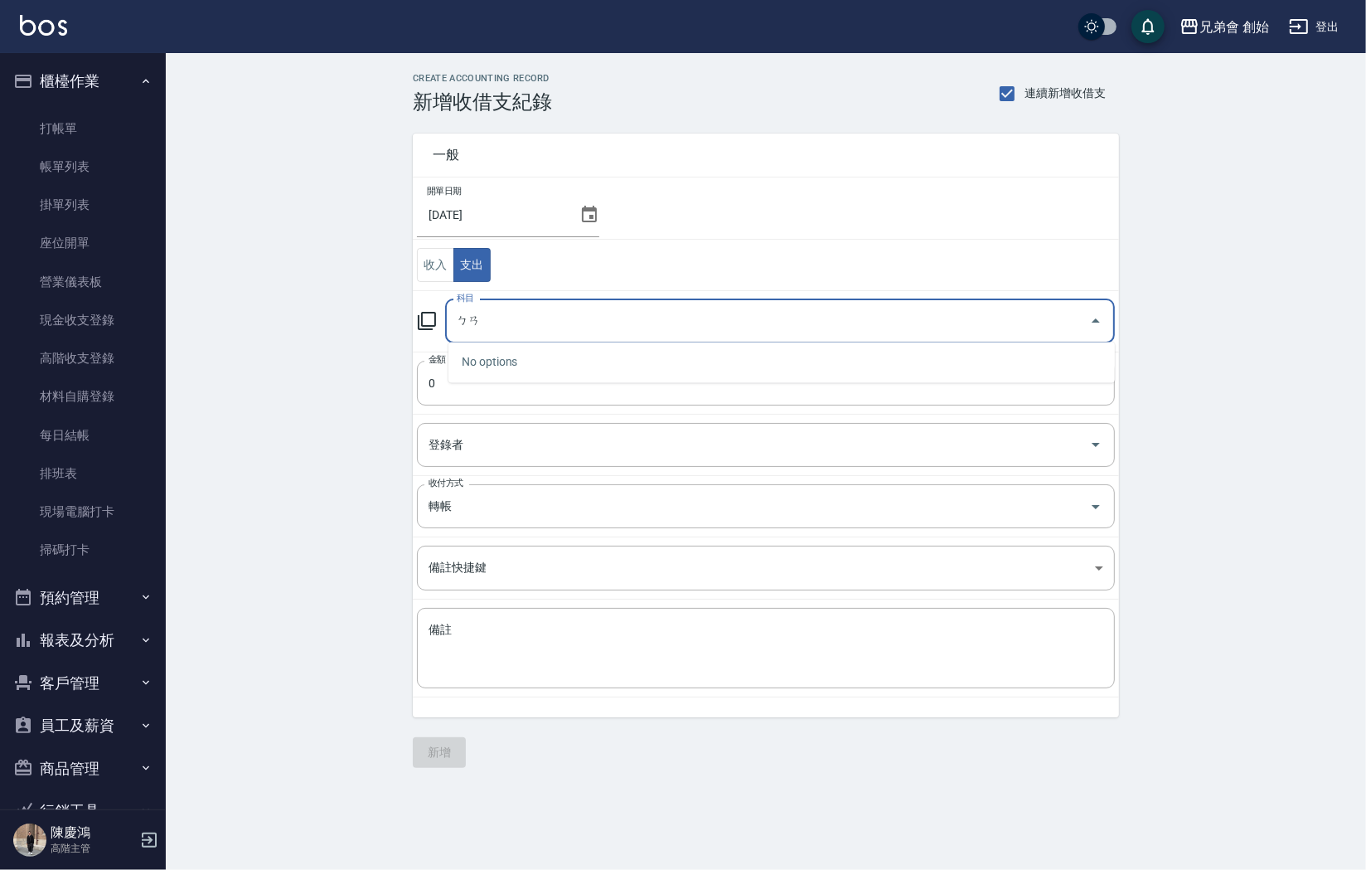
type input "ㄅ"
drag, startPoint x: 504, startPoint y: 321, endPoint x: 295, endPoint y: 321, distance: 209.0
click at [295, 321] on div "CREATE ACCOUNTING RECORD 新增收借支紀錄 連續新增收借支 一般 開單日期 2025/09/30 收入 支出 科目 10015 科目 金…" at bounding box center [766, 420] width 1201 height 735
type input "10015"
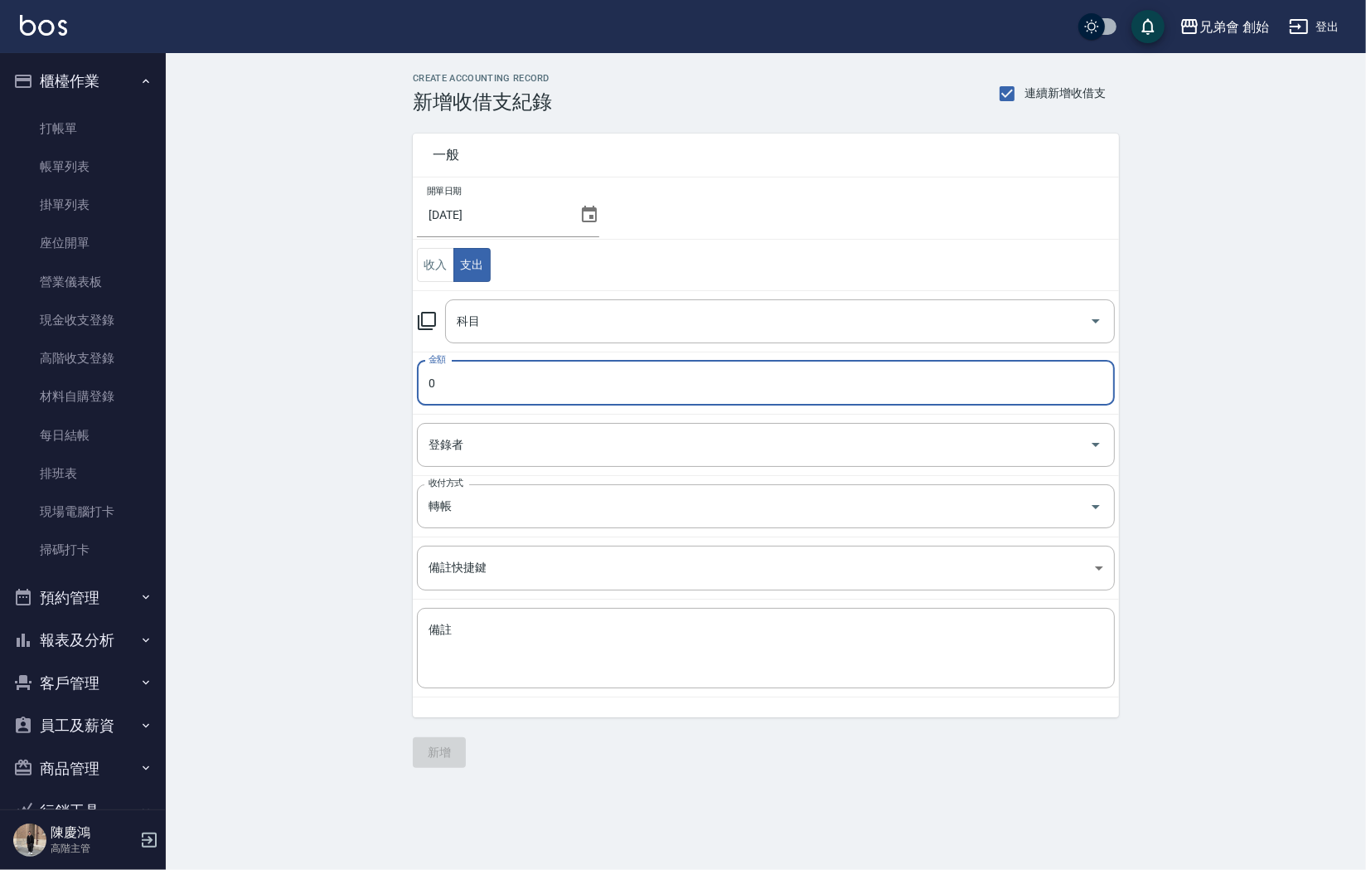
click at [437, 380] on input "0" at bounding box center [766, 383] width 698 height 45
paste input "10015"
type input "010015"
click at [485, 323] on input "科目" at bounding box center [768, 321] width 630 height 29
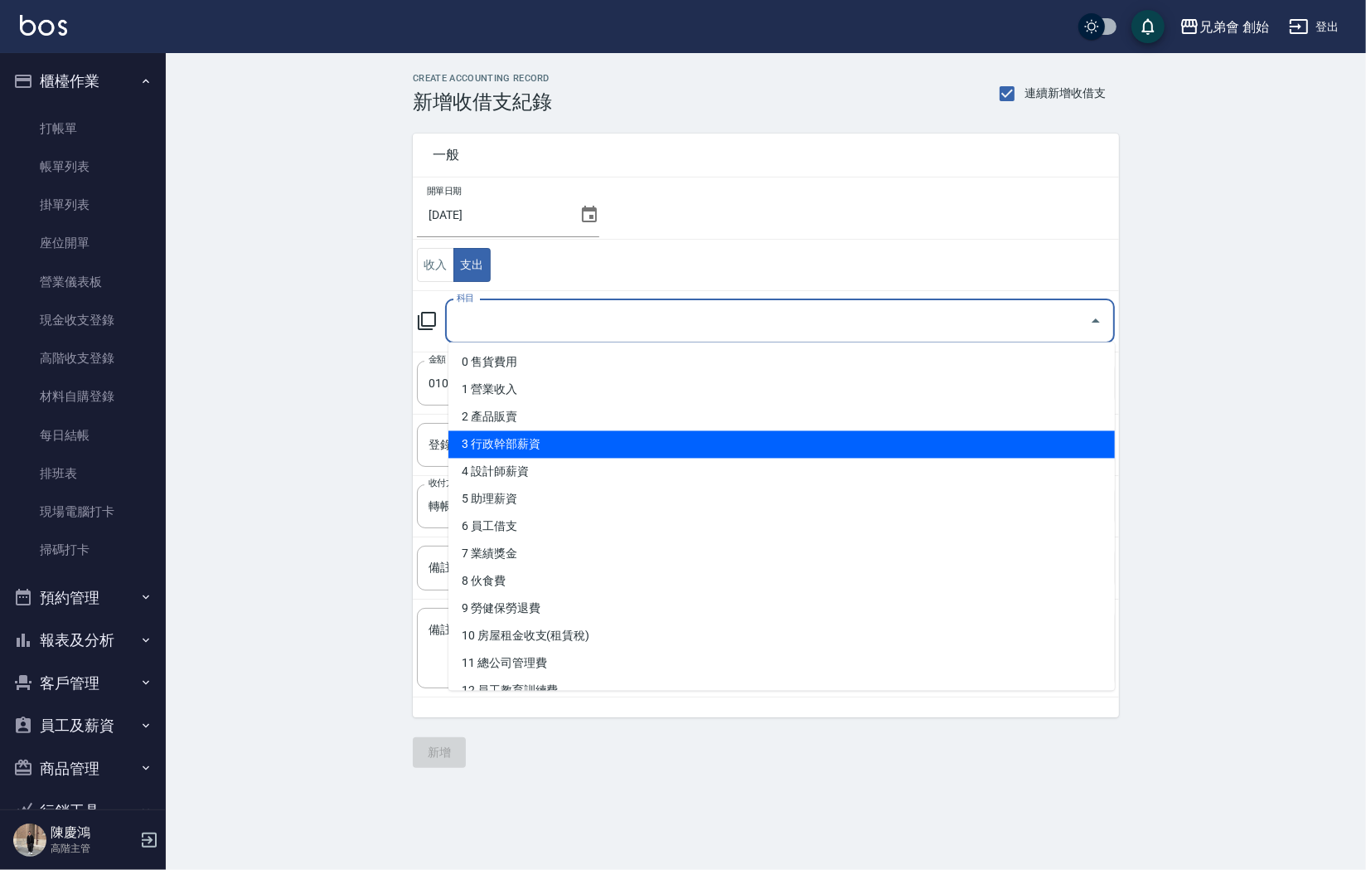
click at [517, 443] on li "3 行政幹部薪資" at bounding box center [782, 444] width 667 height 27
type input "3 行政幹部薪資"
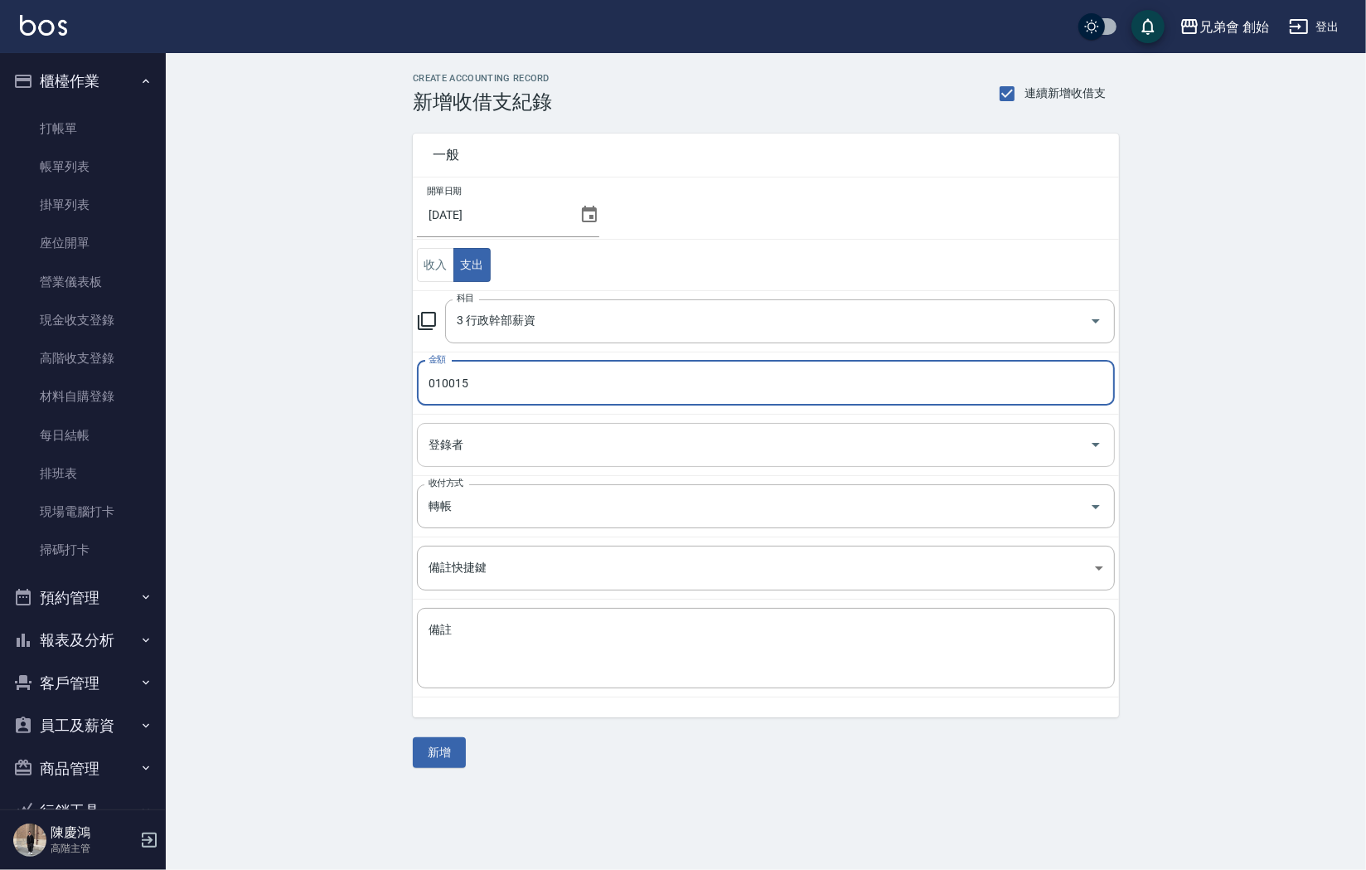
click at [468, 433] on input "登錄者" at bounding box center [754, 444] width 658 height 29
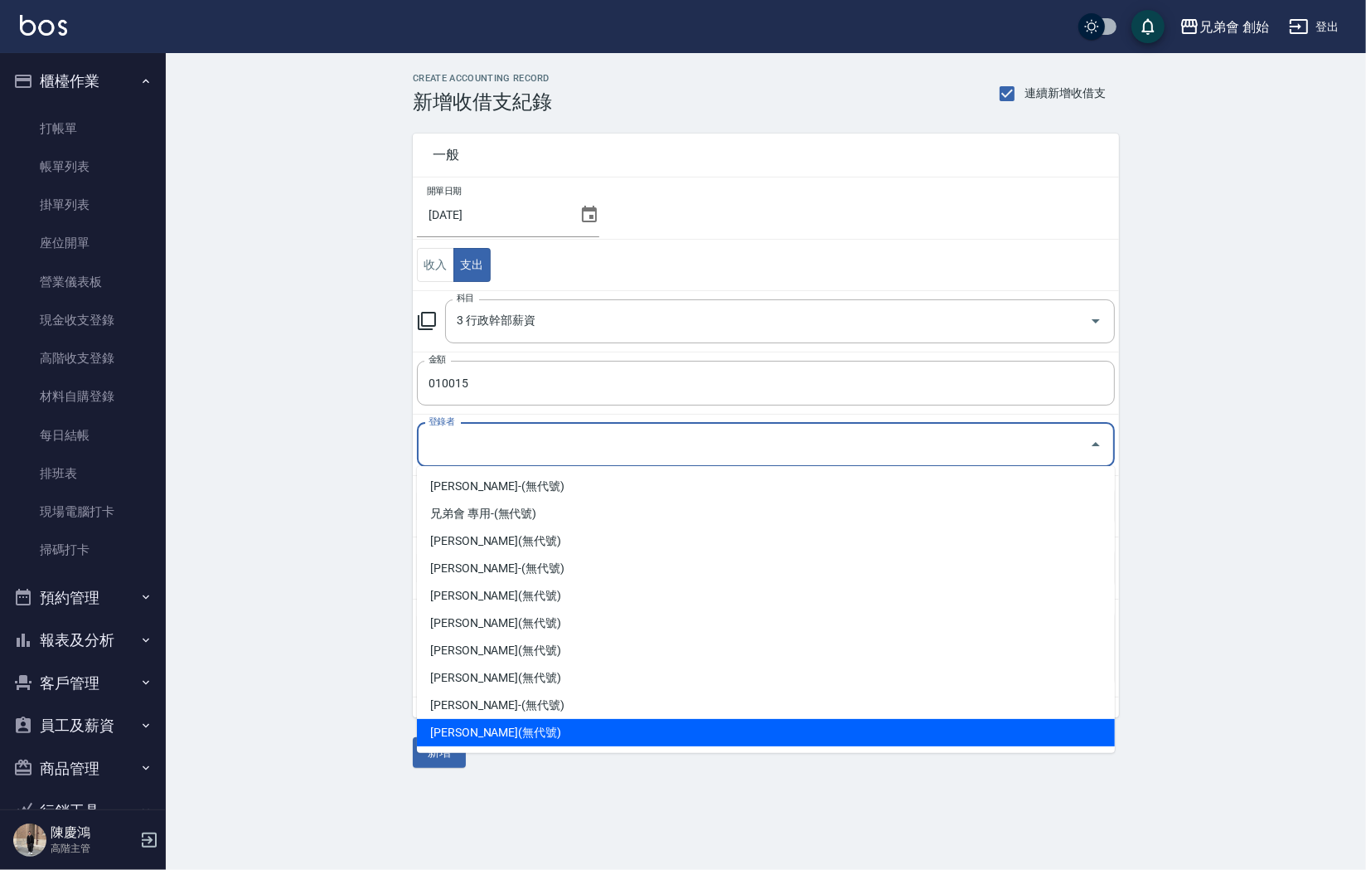
click at [464, 719] on li "[PERSON_NAME](無代號)" at bounding box center [766, 732] width 698 height 27
type input "[PERSON_NAME](無代號)"
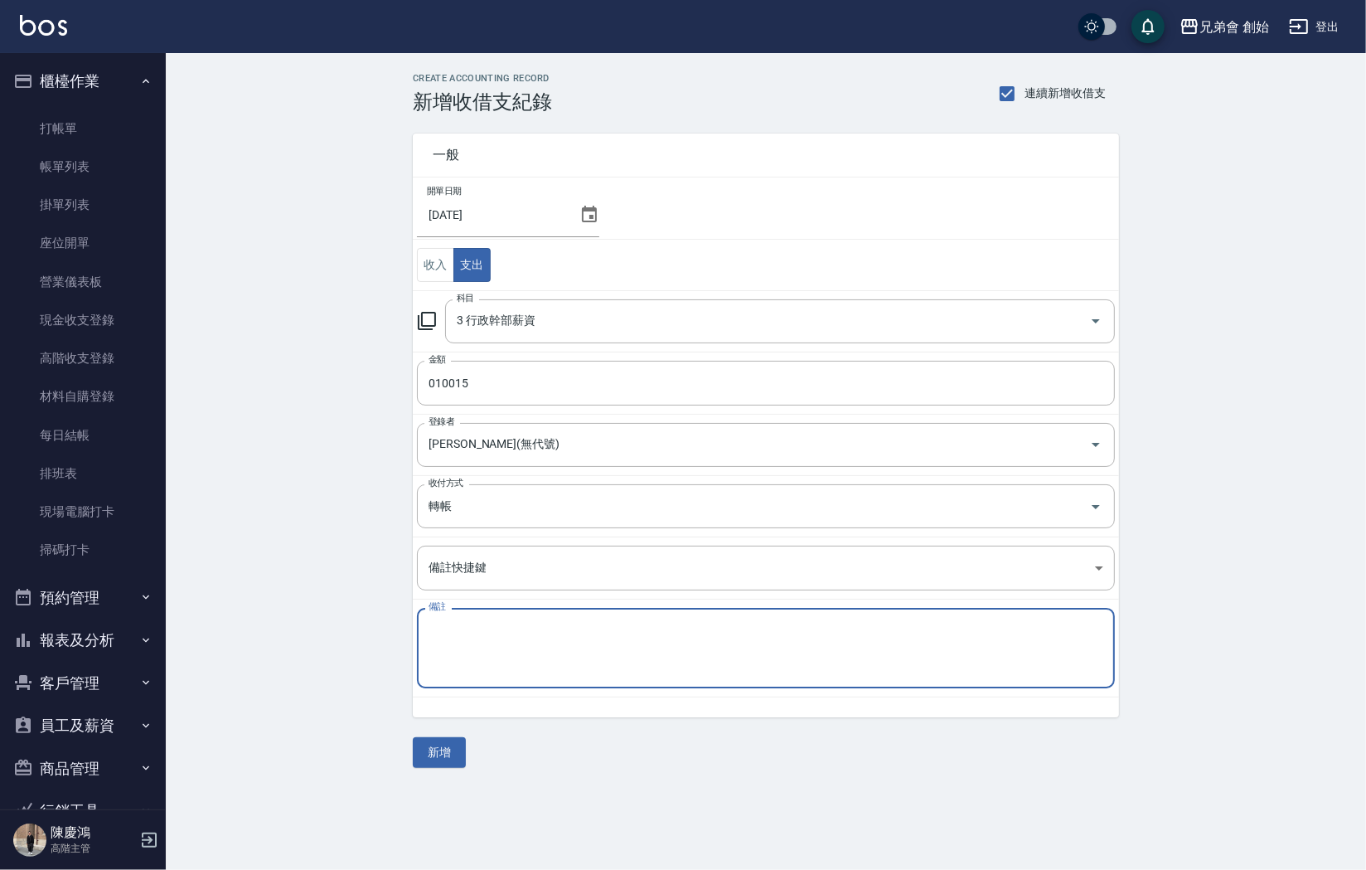
click at [452, 638] on textarea "備註" at bounding box center [766, 648] width 675 height 53
type textarea "d"
type textarea "ㄍ"
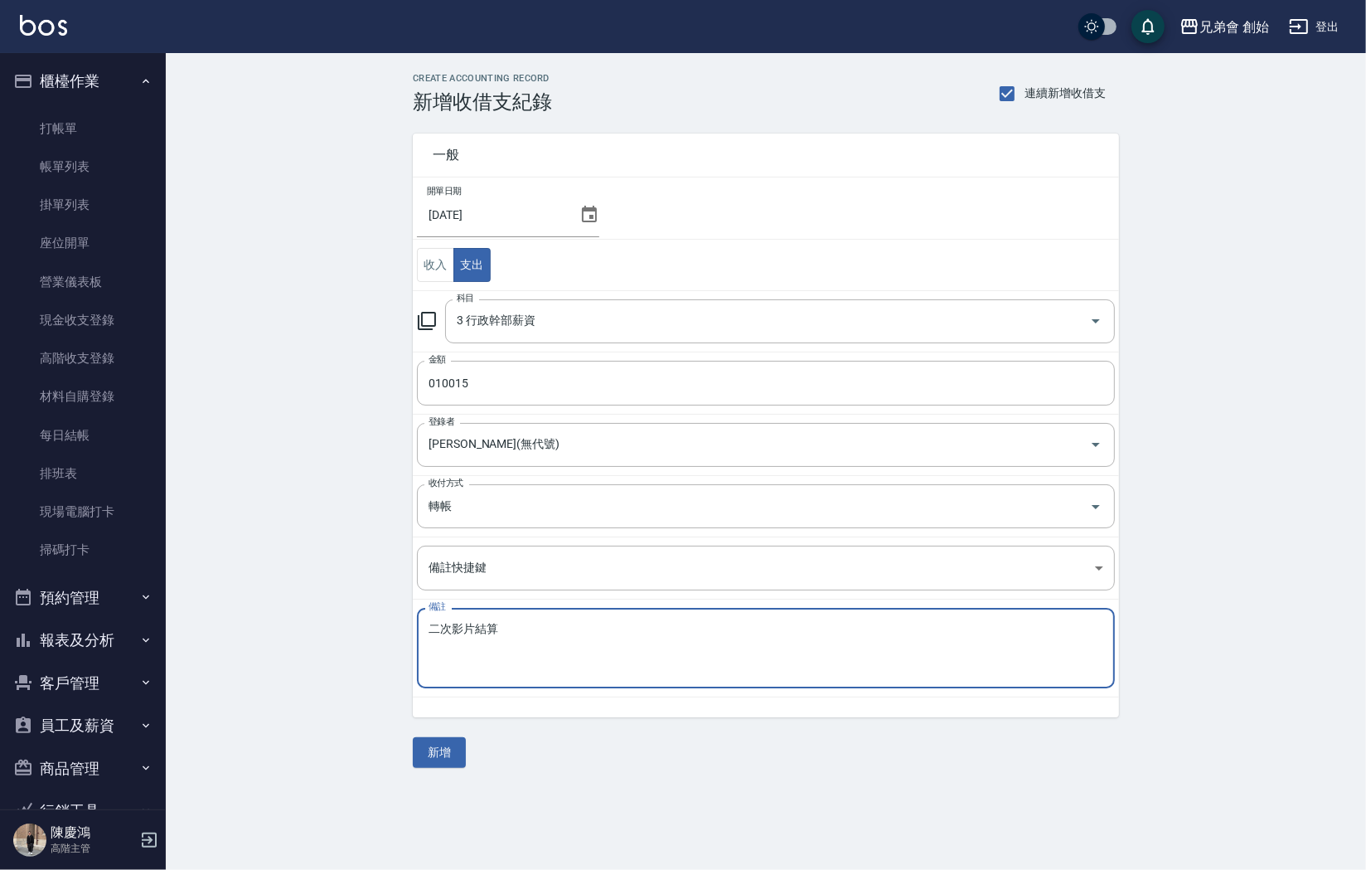
click at [429, 629] on textarea "二次影片結算" at bounding box center [766, 648] width 675 height 53
type textarea "9月二次影片結算"
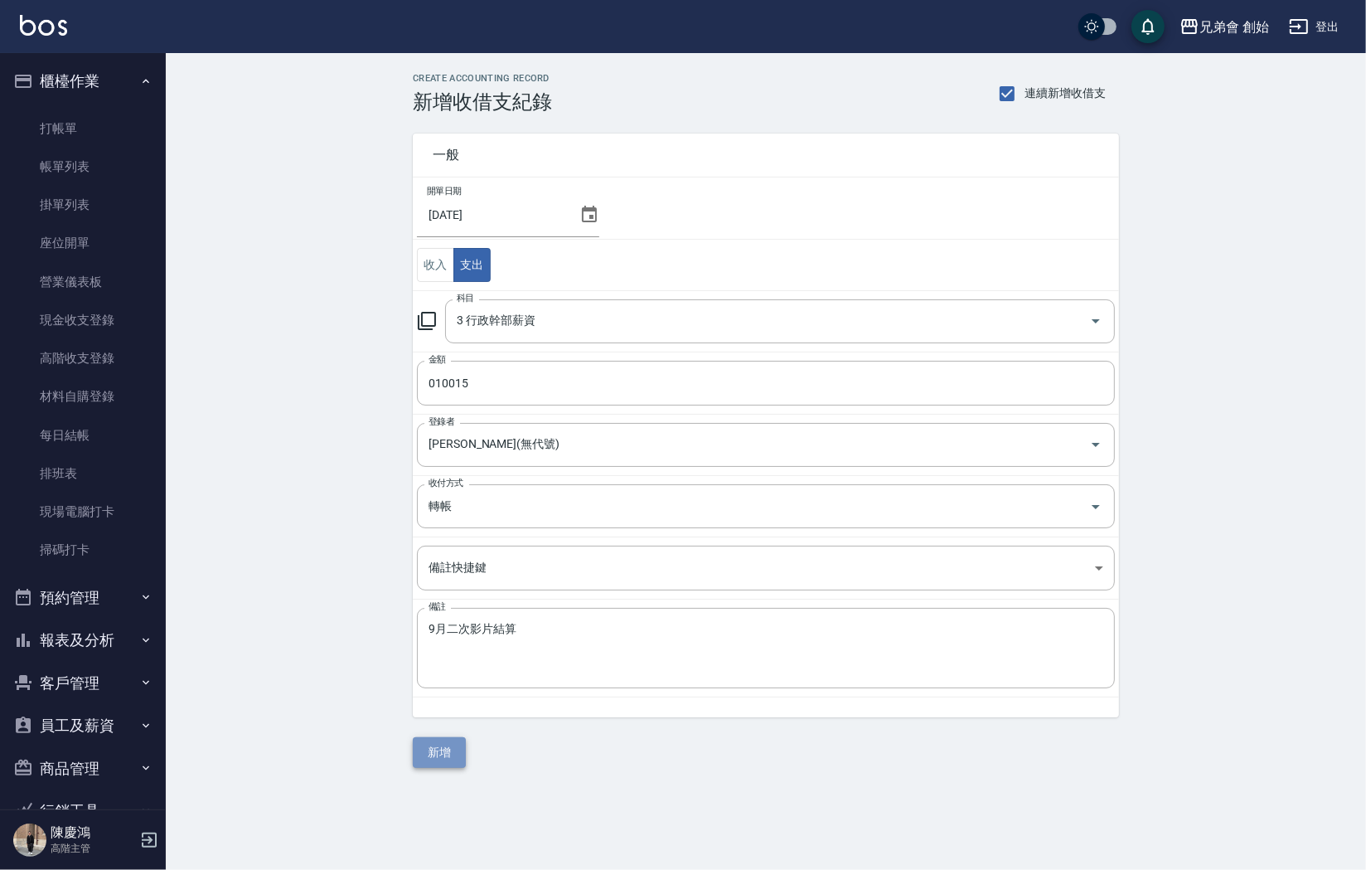
click at [443, 756] on button "新增" at bounding box center [439, 752] width 53 height 31
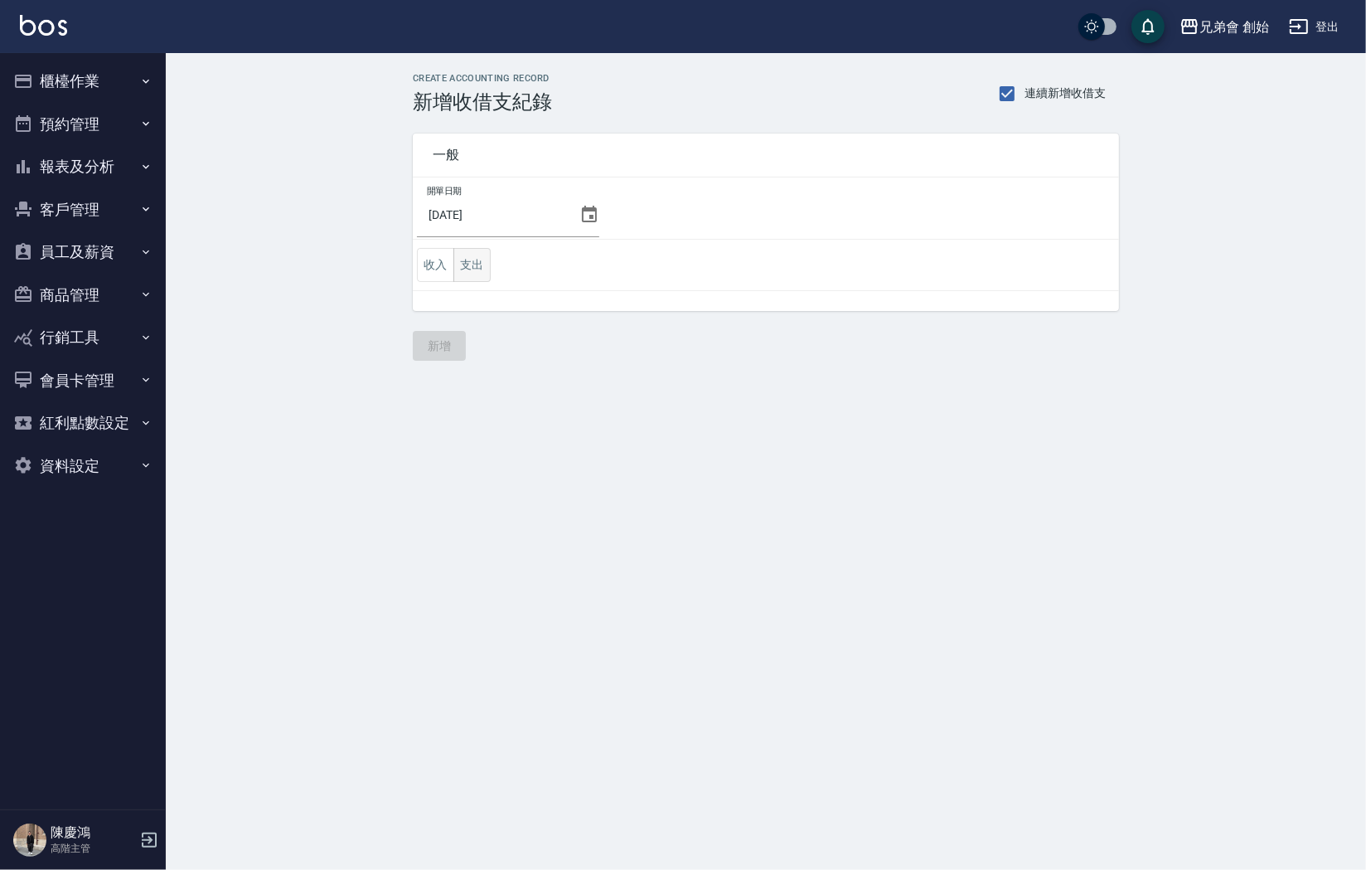
click at [478, 261] on button "支出" at bounding box center [472, 265] width 37 height 34
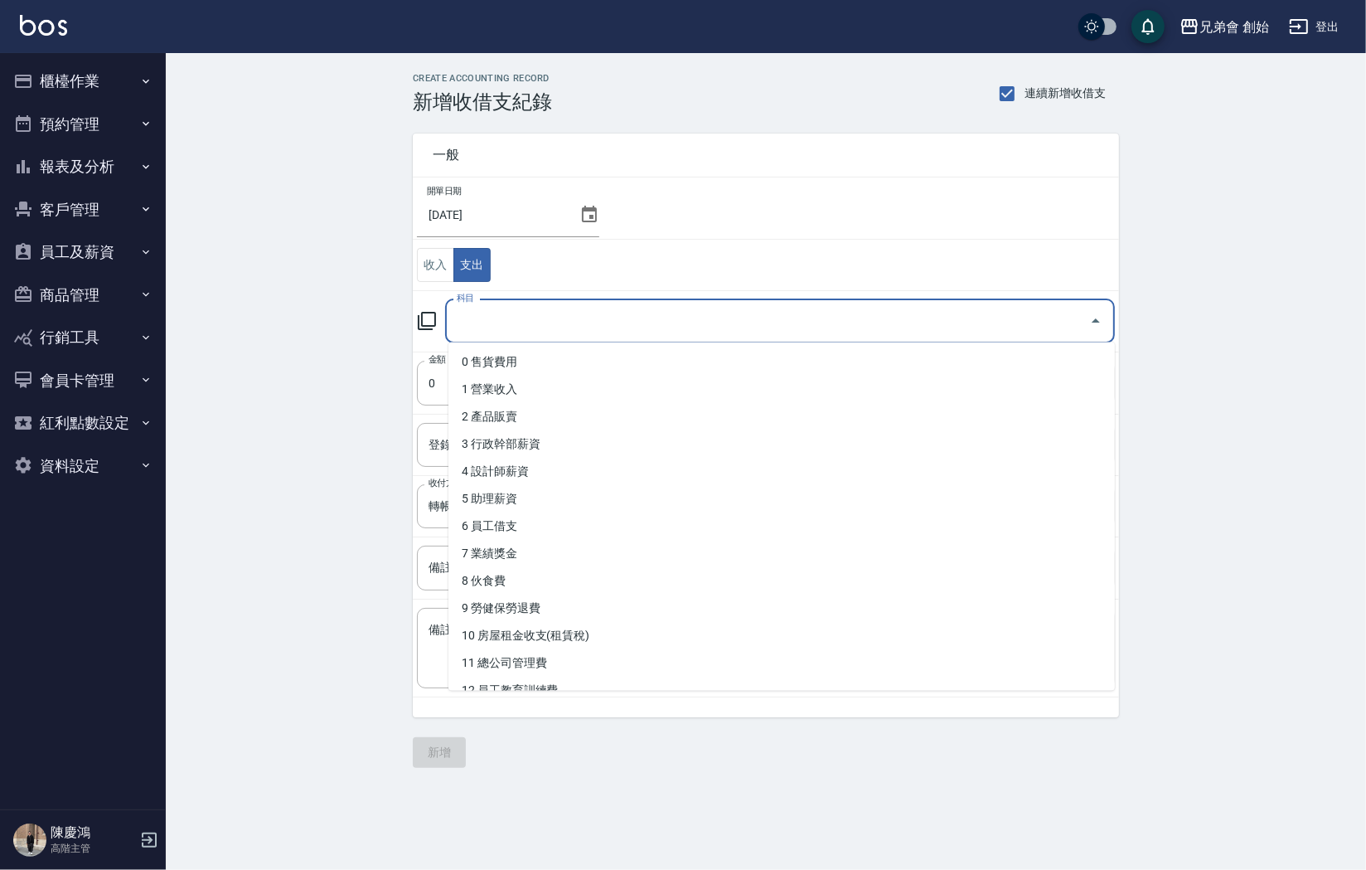
click at [484, 323] on input "科目" at bounding box center [768, 321] width 630 height 29
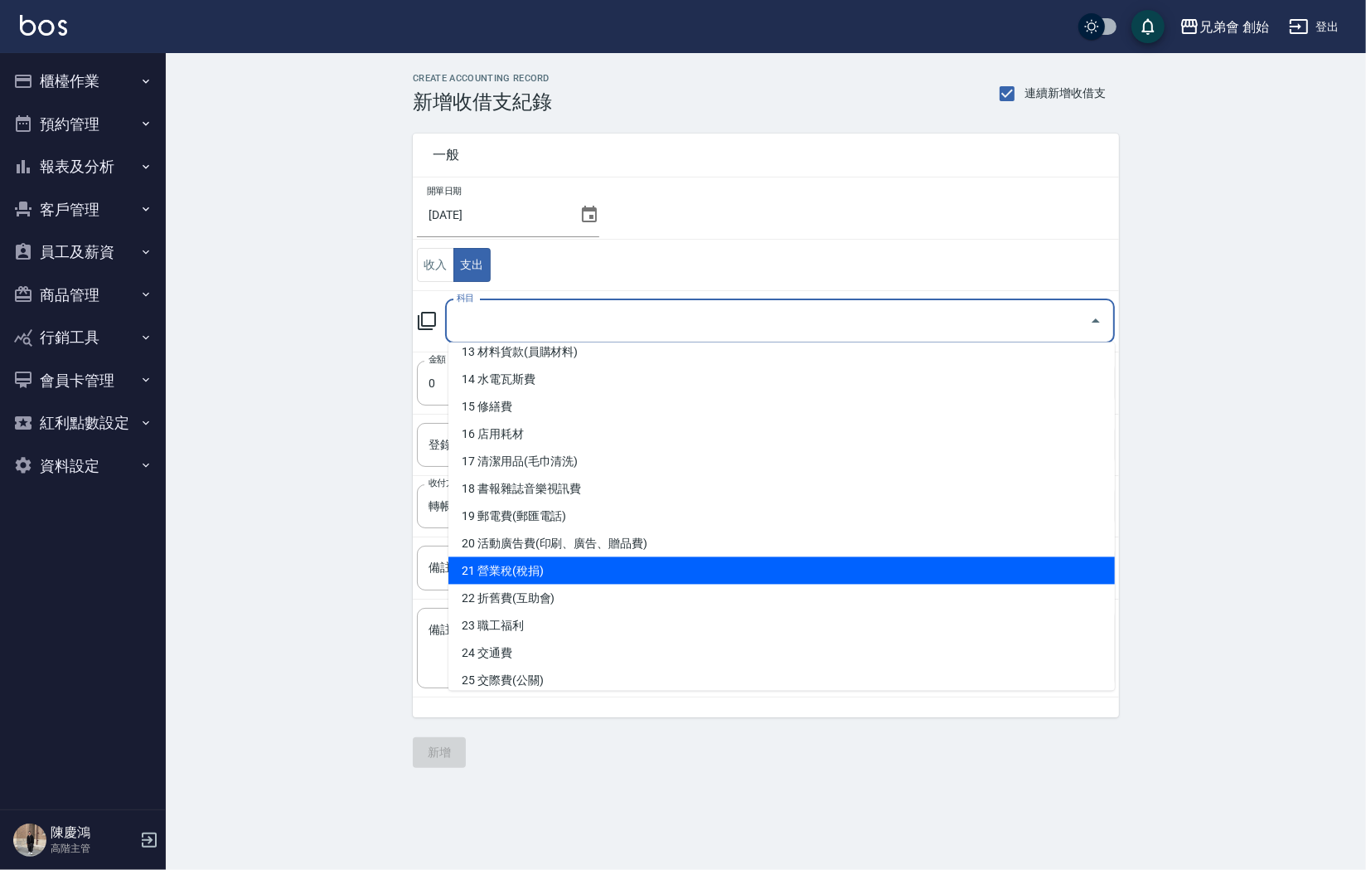
scroll to position [369, 0]
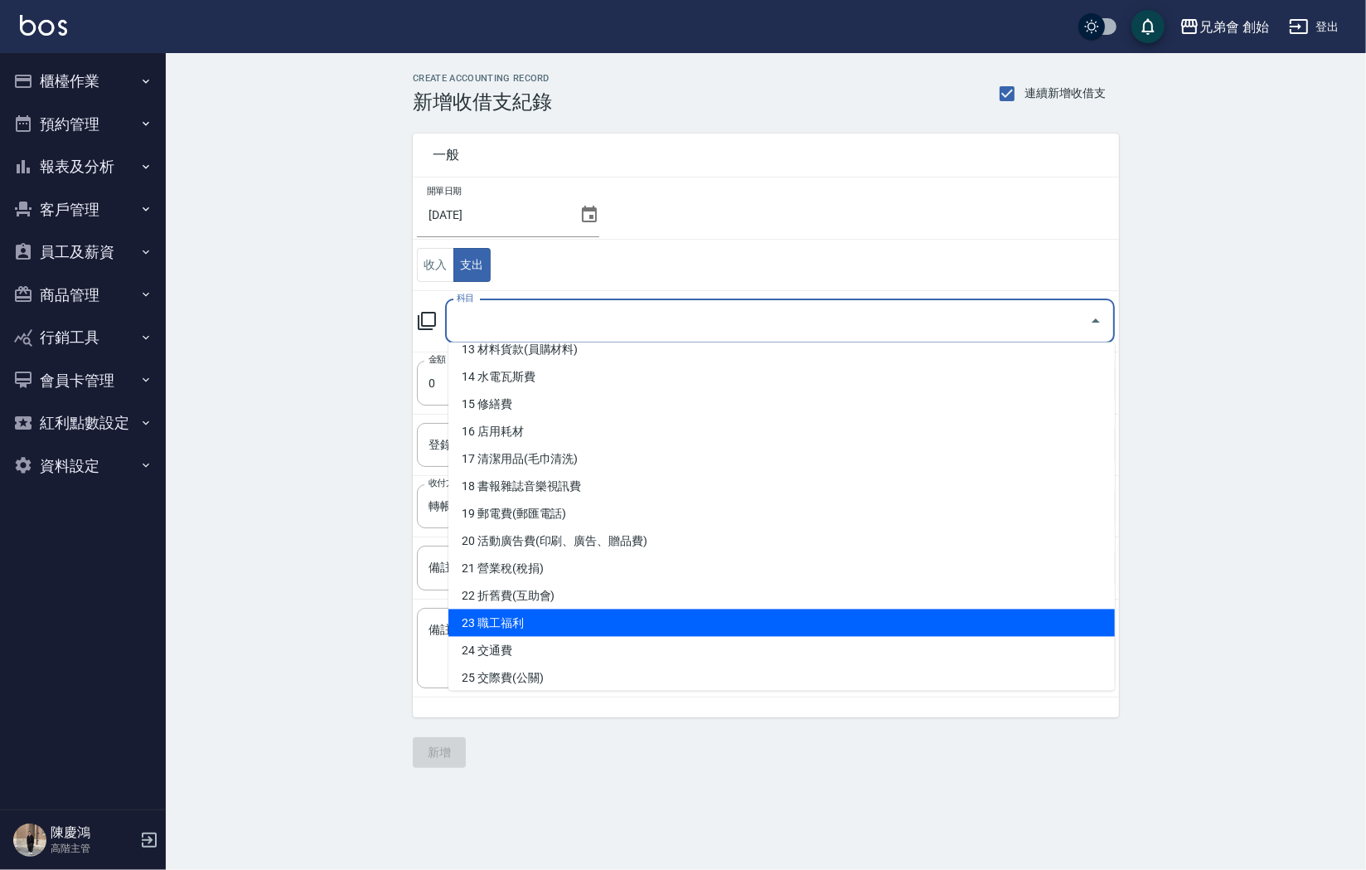
click at [517, 609] on li "23 職工福利" at bounding box center [782, 622] width 667 height 27
type input "23 職工福利"
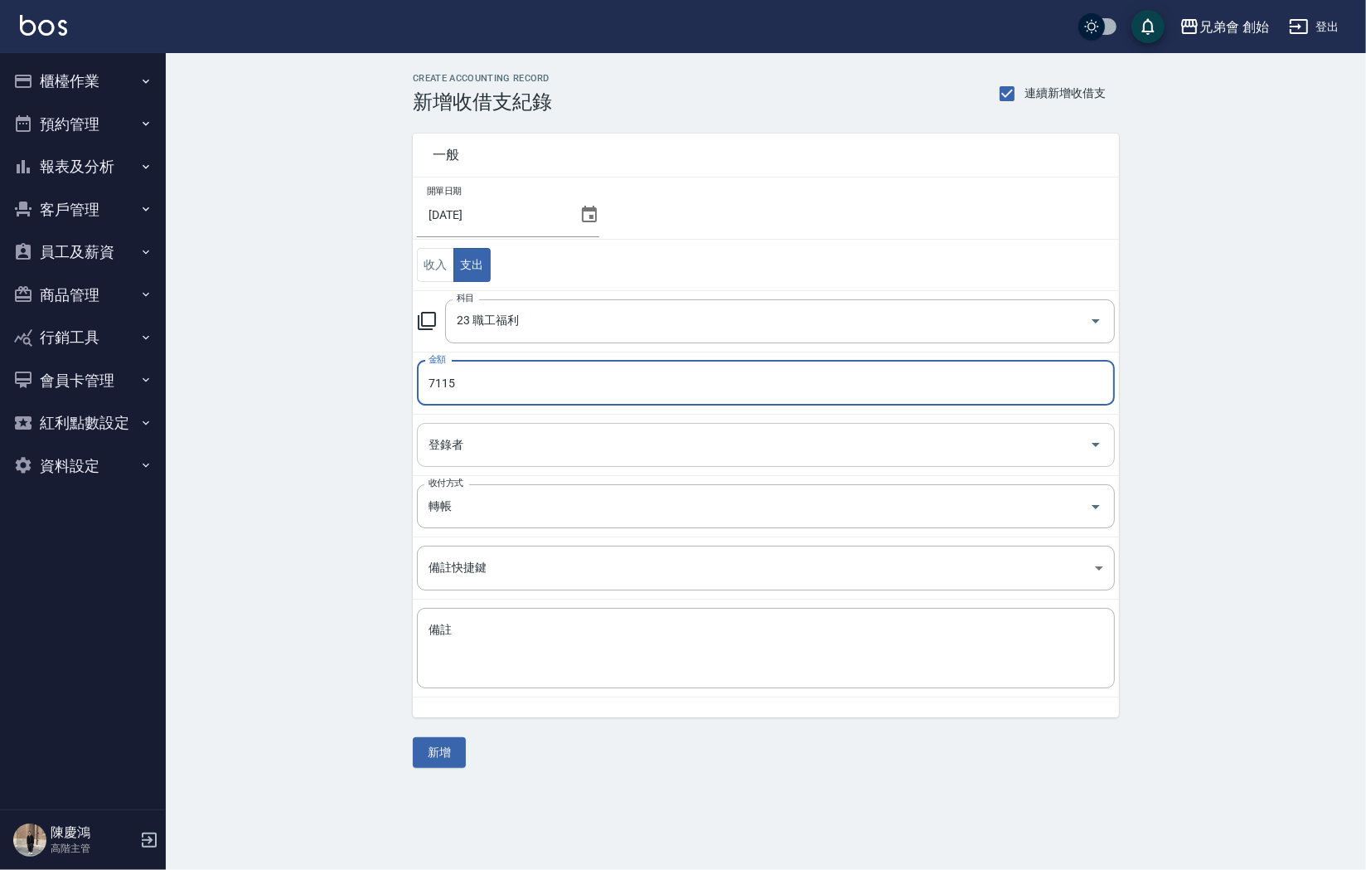
click at [434, 460] on div "登錄者" at bounding box center [766, 445] width 698 height 44
type input "7115"
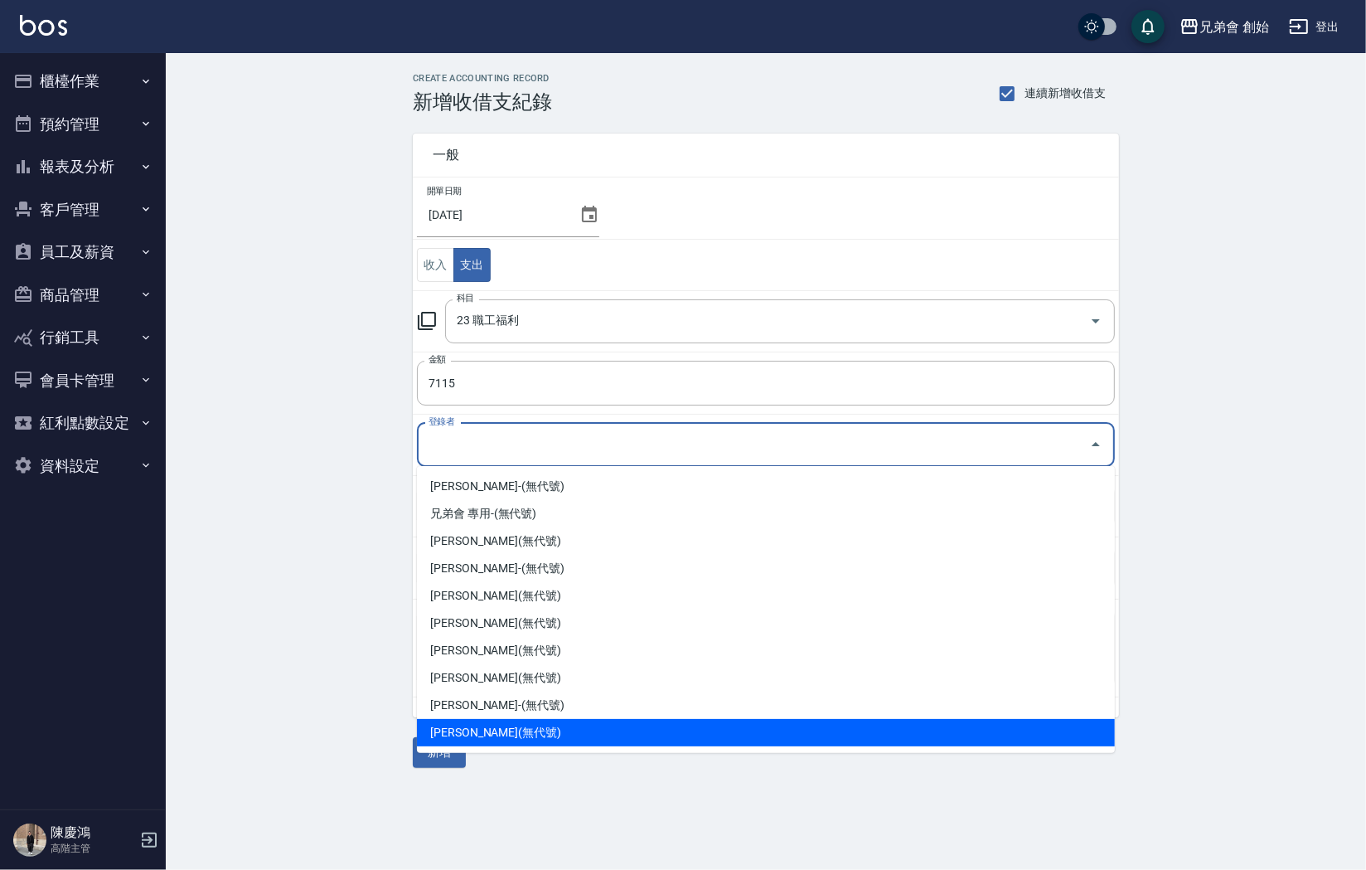
click at [480, 719] on li "[PERSON_NAME](無代號)" at bounding box center [766, 732] width 698 height 27
type input "[PERSON_NAME](無代號)"
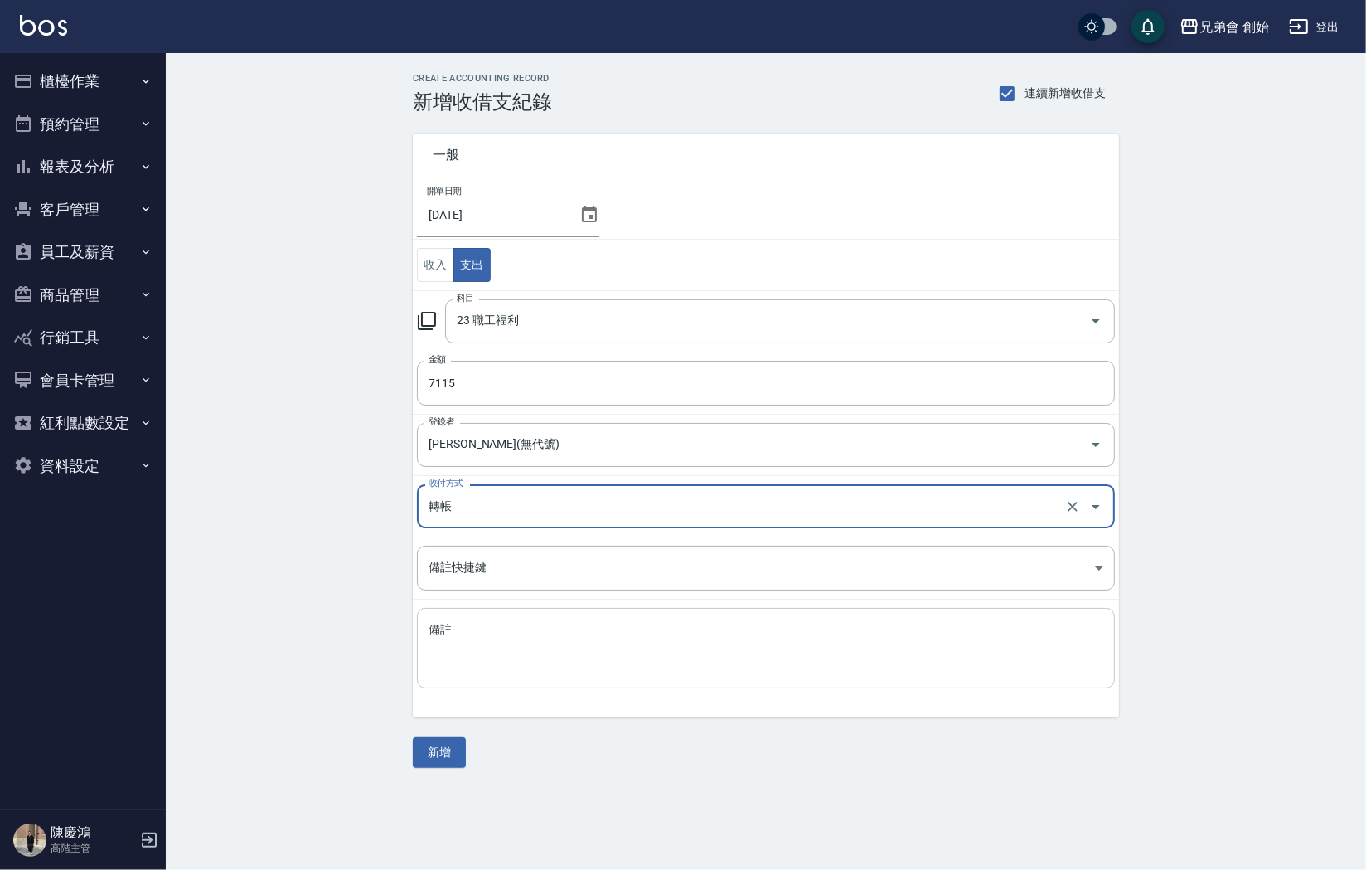
click at [457, 623] on textarea "備註" at bounding box center [766, 648] width 675 height 53
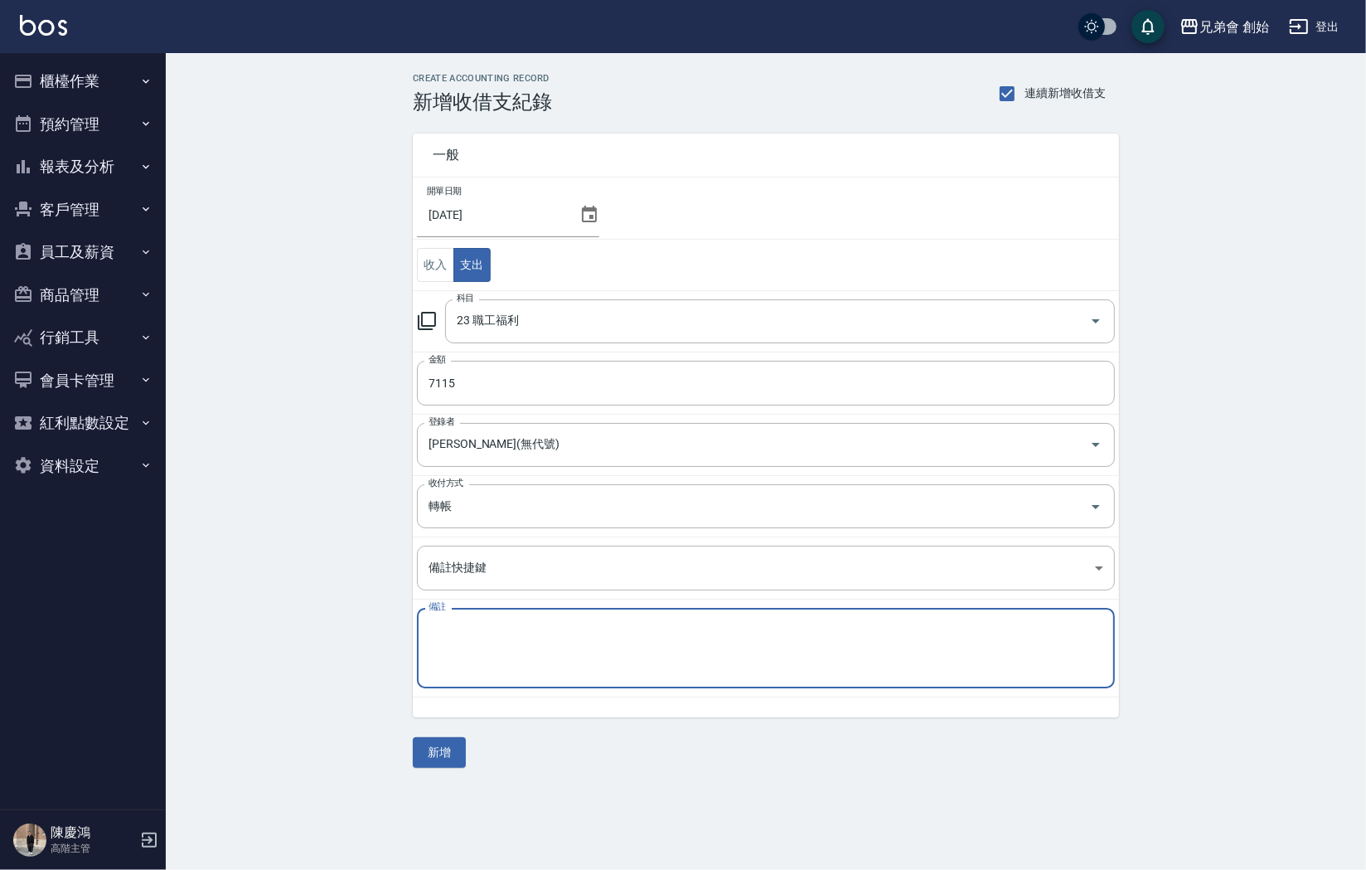
type textarea "ㄎ"
type textarea "5"
type textarea "榛"
type textarea "真果民宿訂金"
click at [595, 213] on icon at bounding box center [590, 215] width 20 height 20
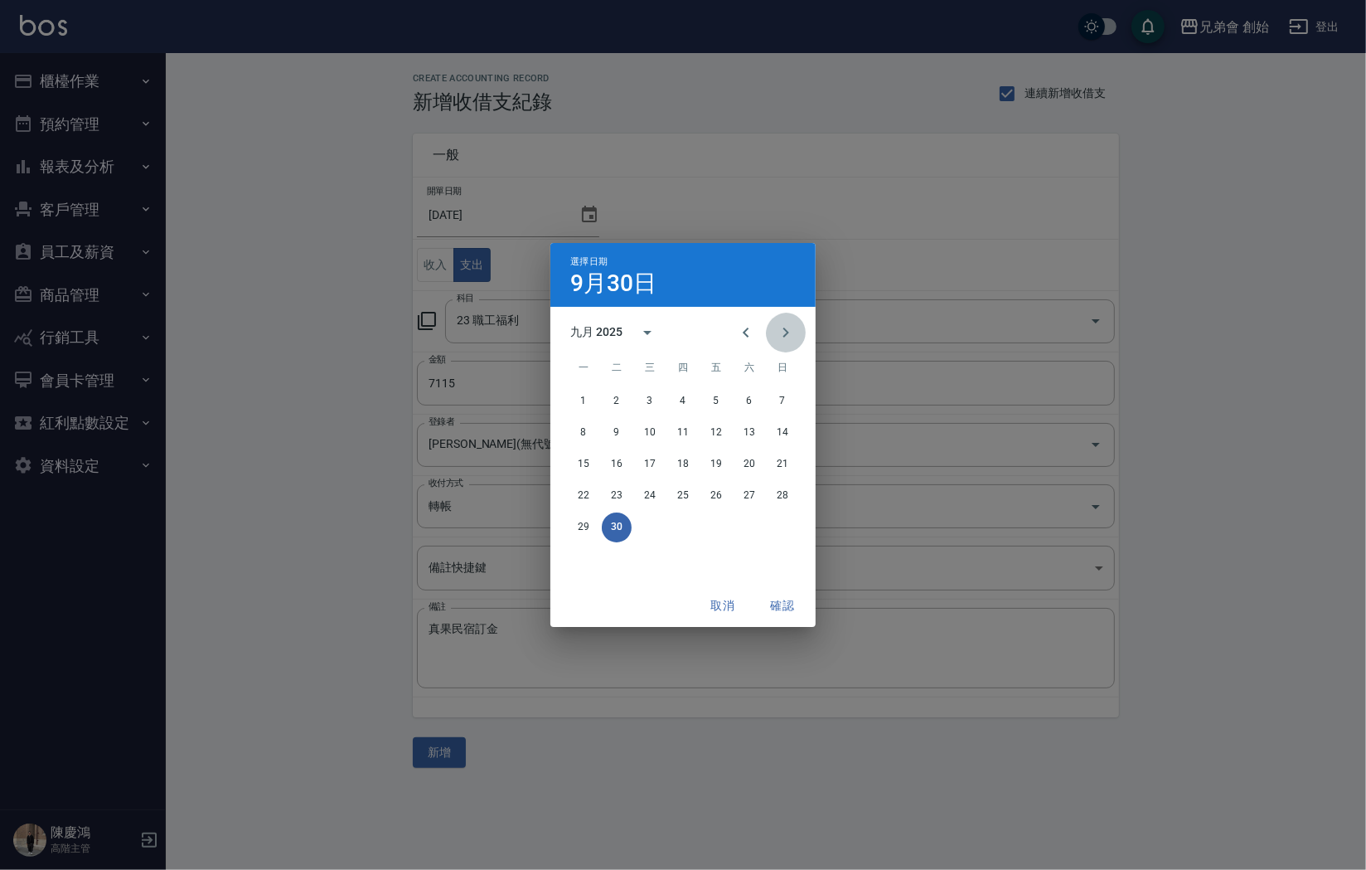
click at [780, 329] on icon "Next month" at bounding box center [786, 333] width 20 height 20
click at [783, 399] on button "5" at bounding box center [783, 401] width 30 height 30
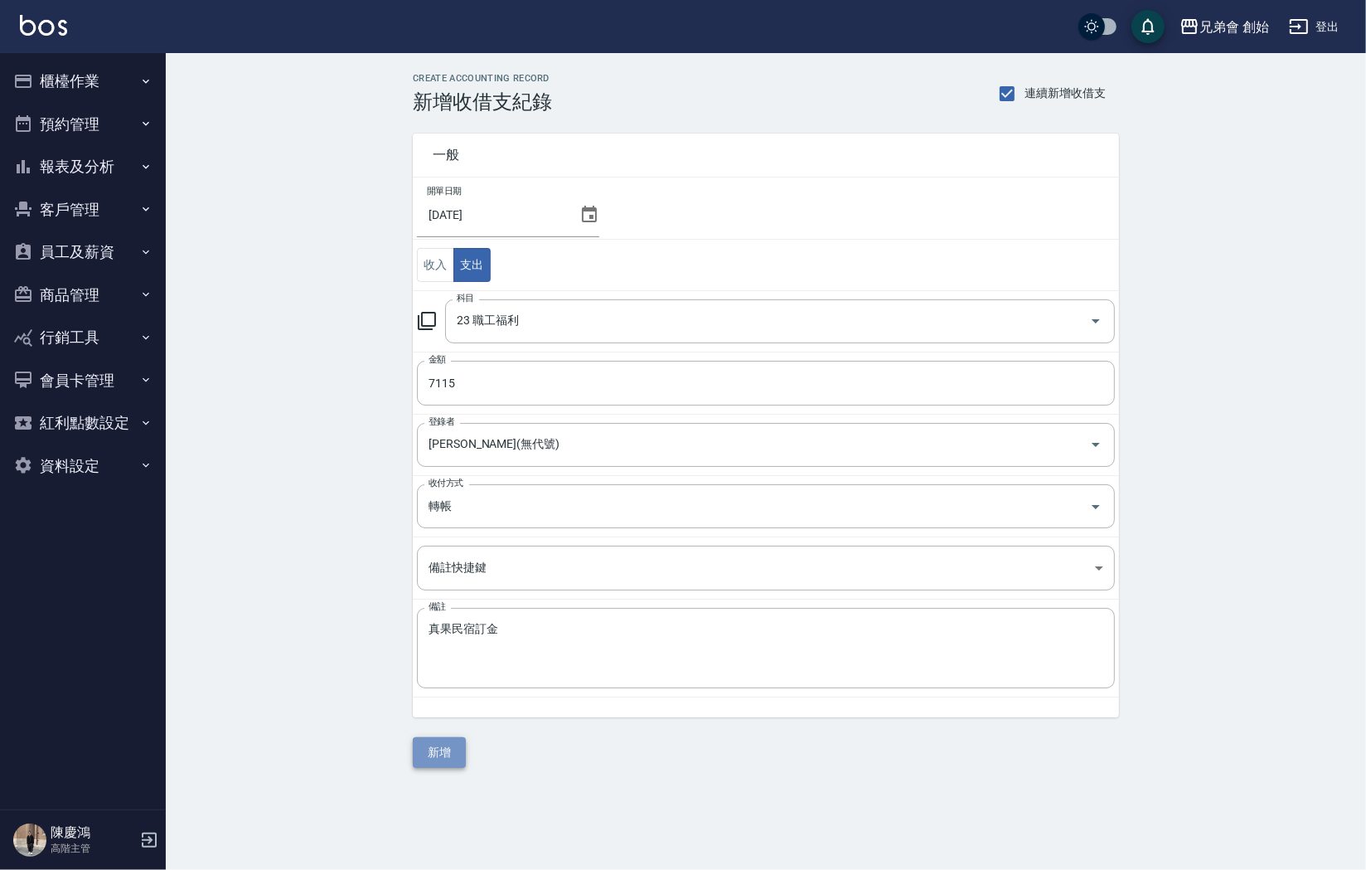
click at [450, 758] on button "新增" at bounding box center [439, 752] width 53 height 31
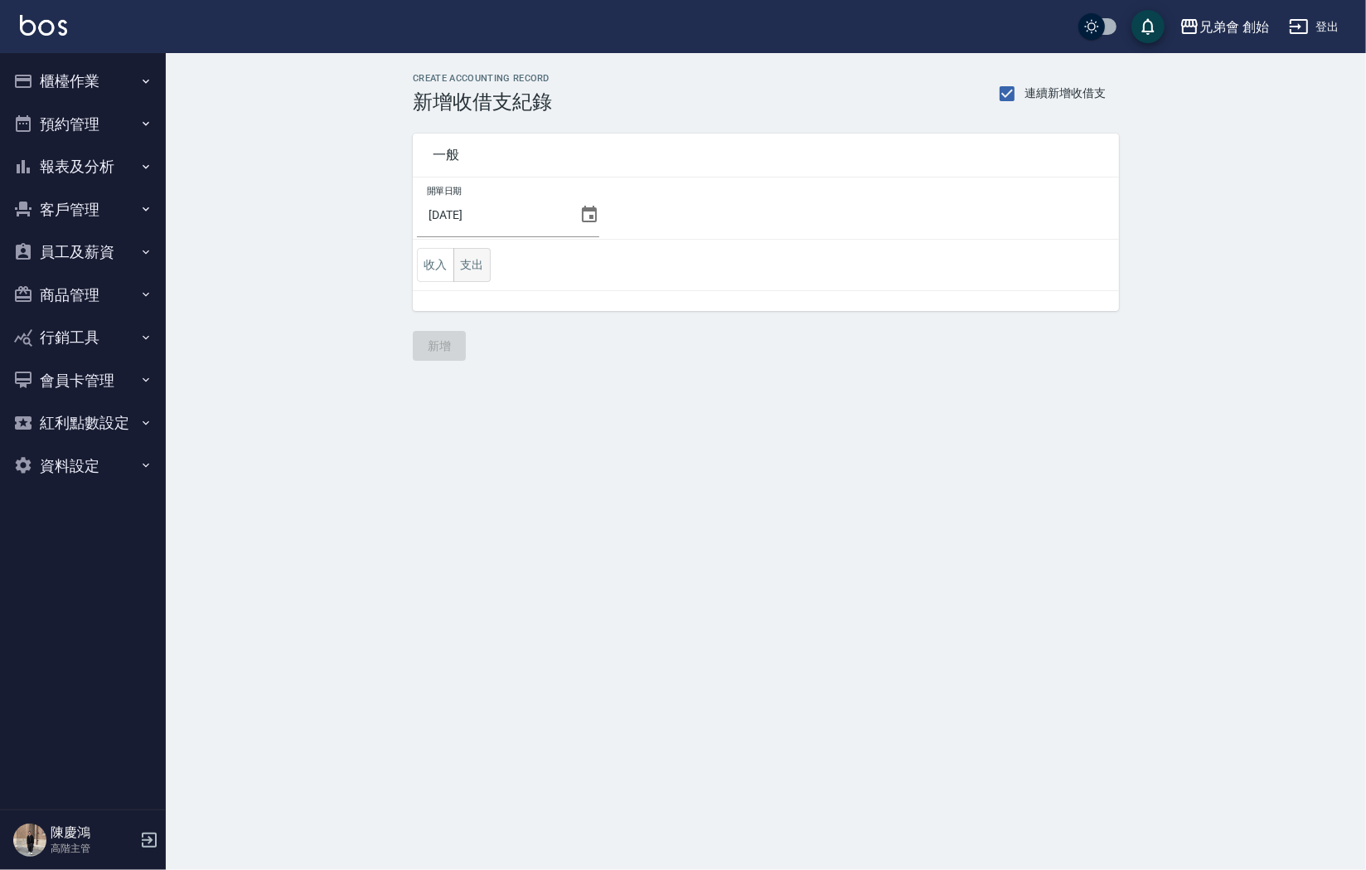
click at [471, 265] on button "支出" at bounding box center [472, 265] width 37 height 34
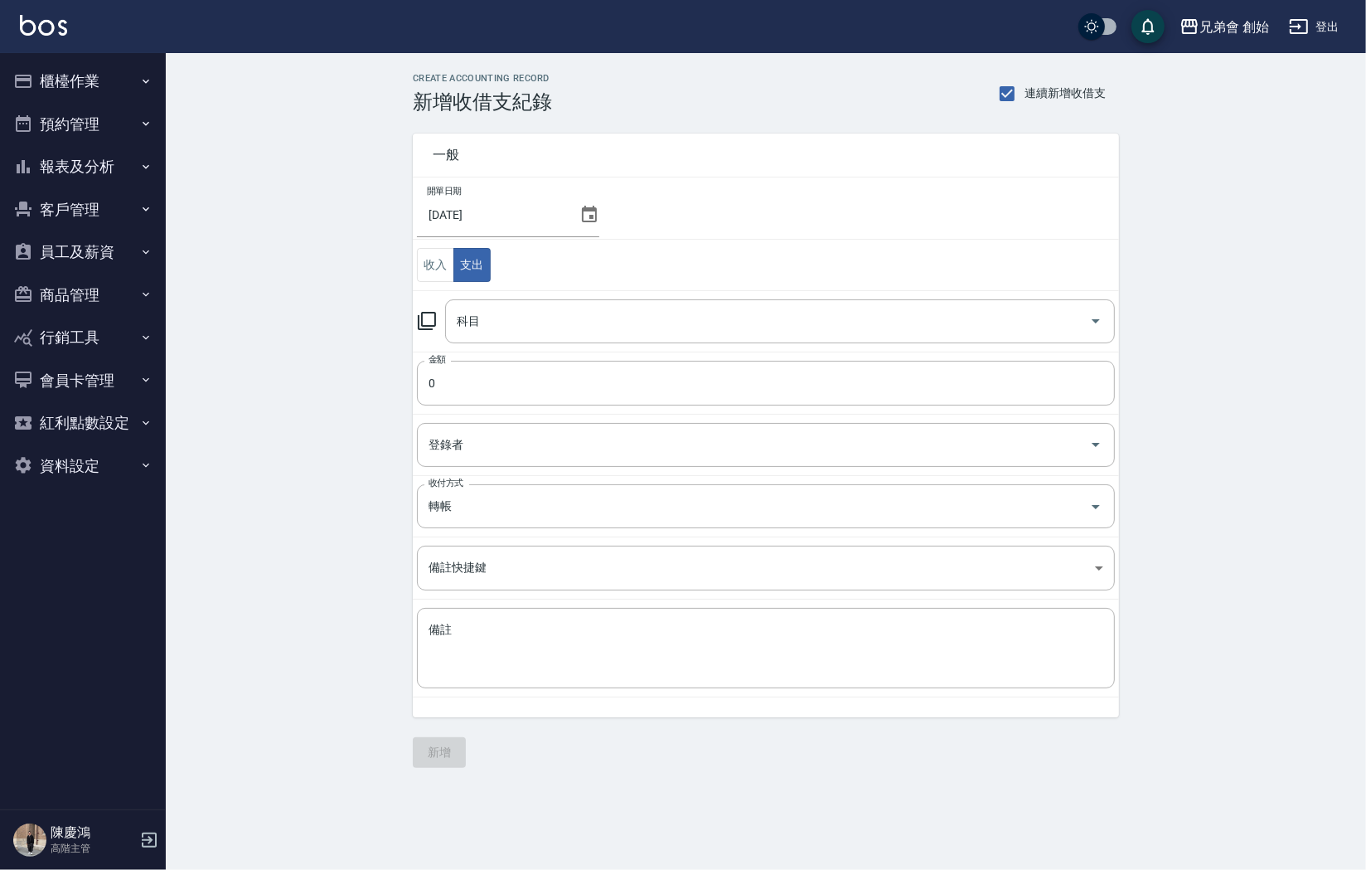
click at [587, 215] on icon at bounding box center [590, 215] width 20 height 20
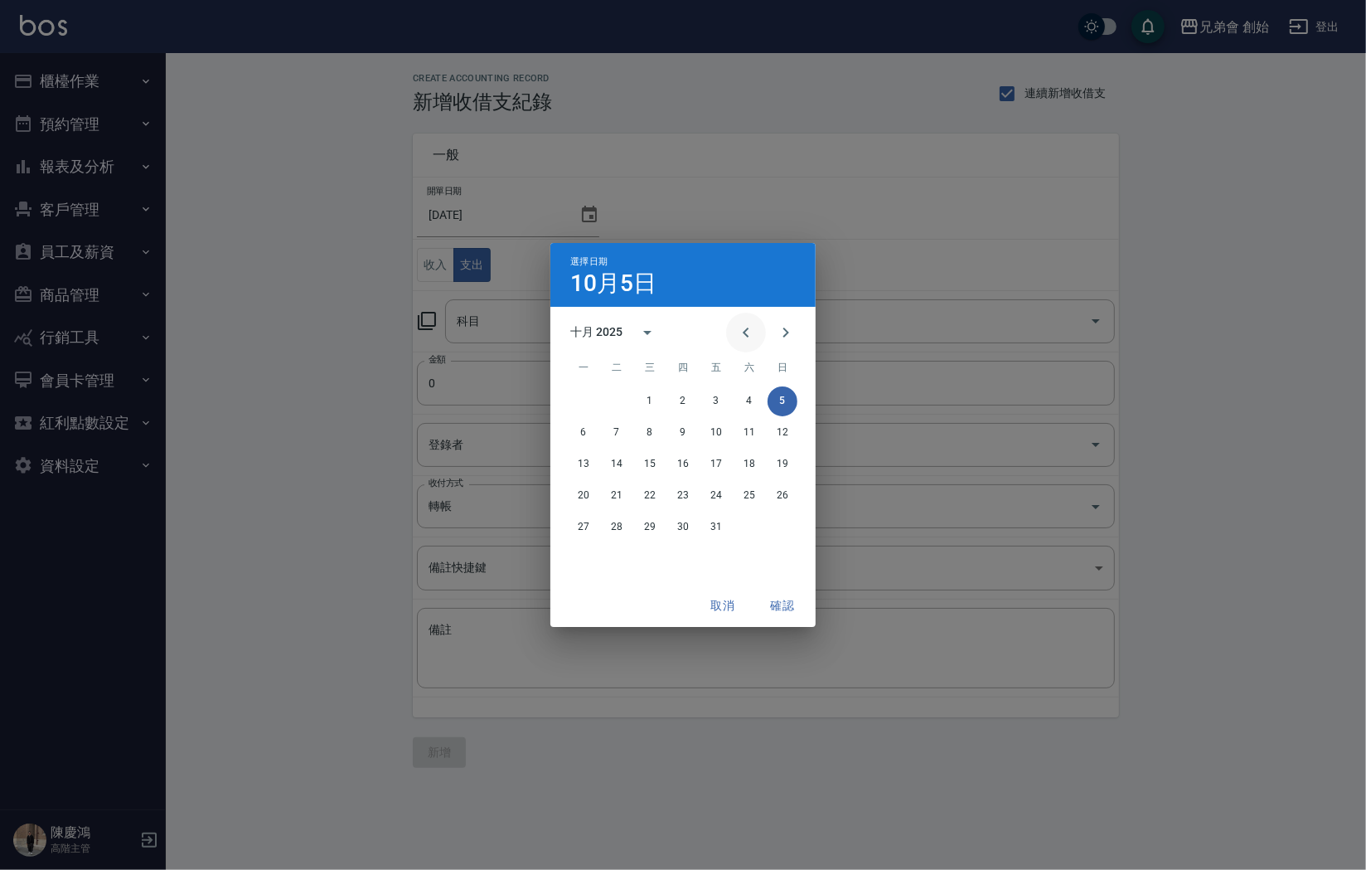
click at [736, 328] on icon "Previous month" at bounding box center [746, 333] width 20 height 20
click at [625, 527] on button "30" at bounding box center [617, 527] width 30 height 30
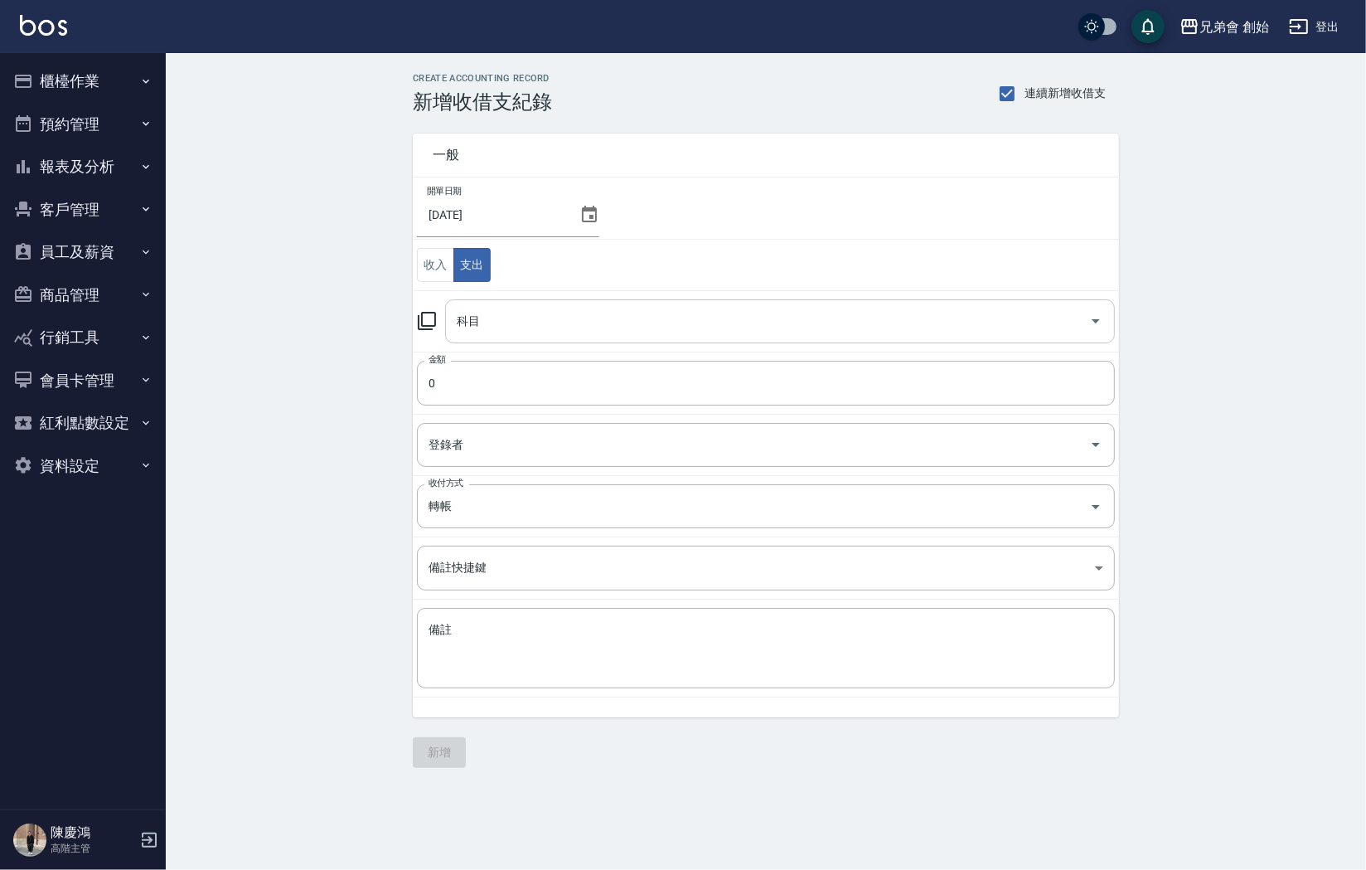
click at [539, 325] on input "科目" at bounding box center [768, 321] width 630 height 29
click at [336, 340] on div "CREATE ACCOUNTING RECORD 新增收借支紀錄 連續新增收借支 一般 開單日期 2025/09/30 收入 支出 科目 科目 金額 0 金額…" at bounding box center [766, 420] width 1201 height 735
click at [98, 167] on button "報表及分析" at bounding box center [83, 166] width 153 height 43
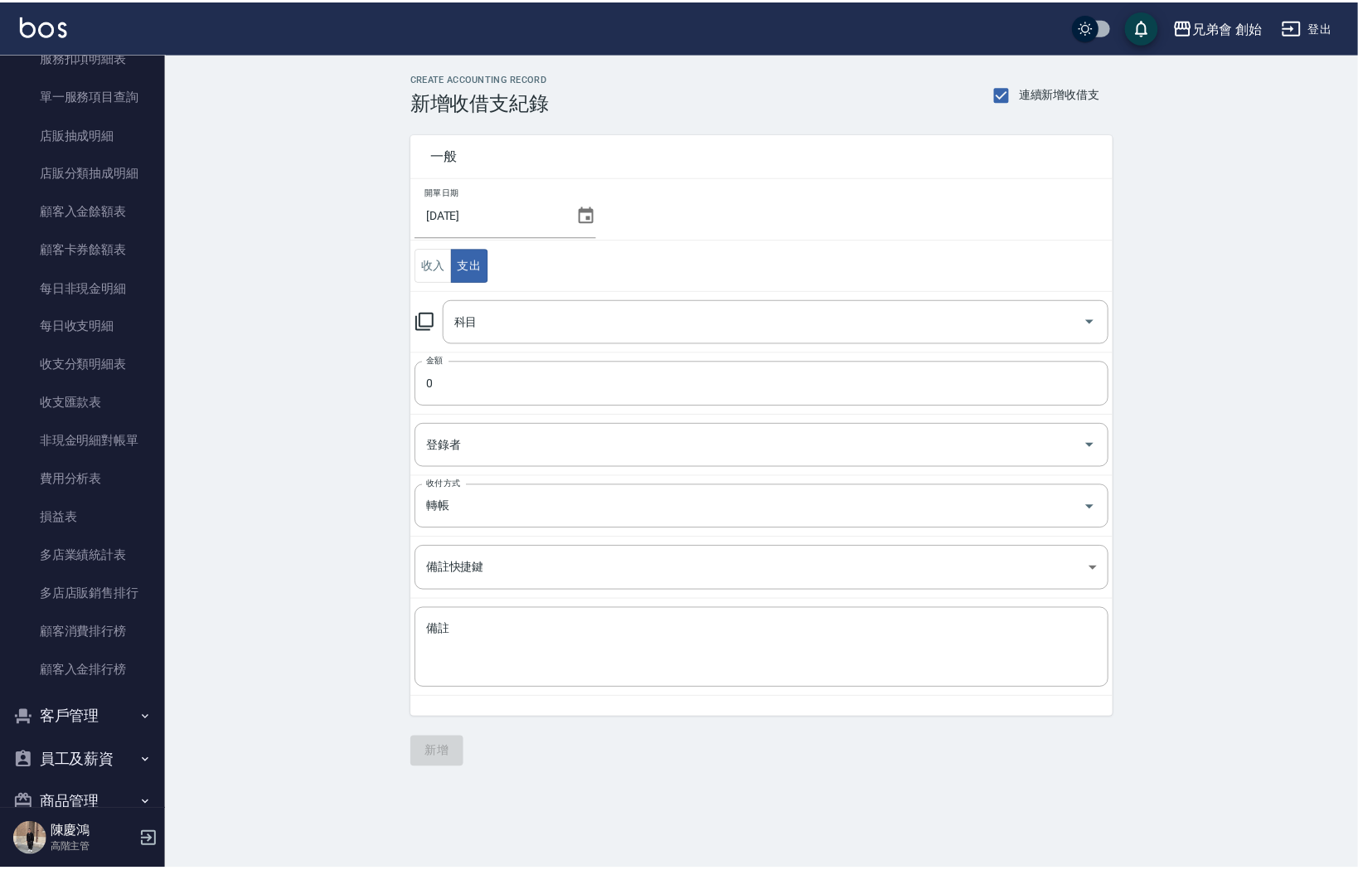
scroll to position [1158, 0]
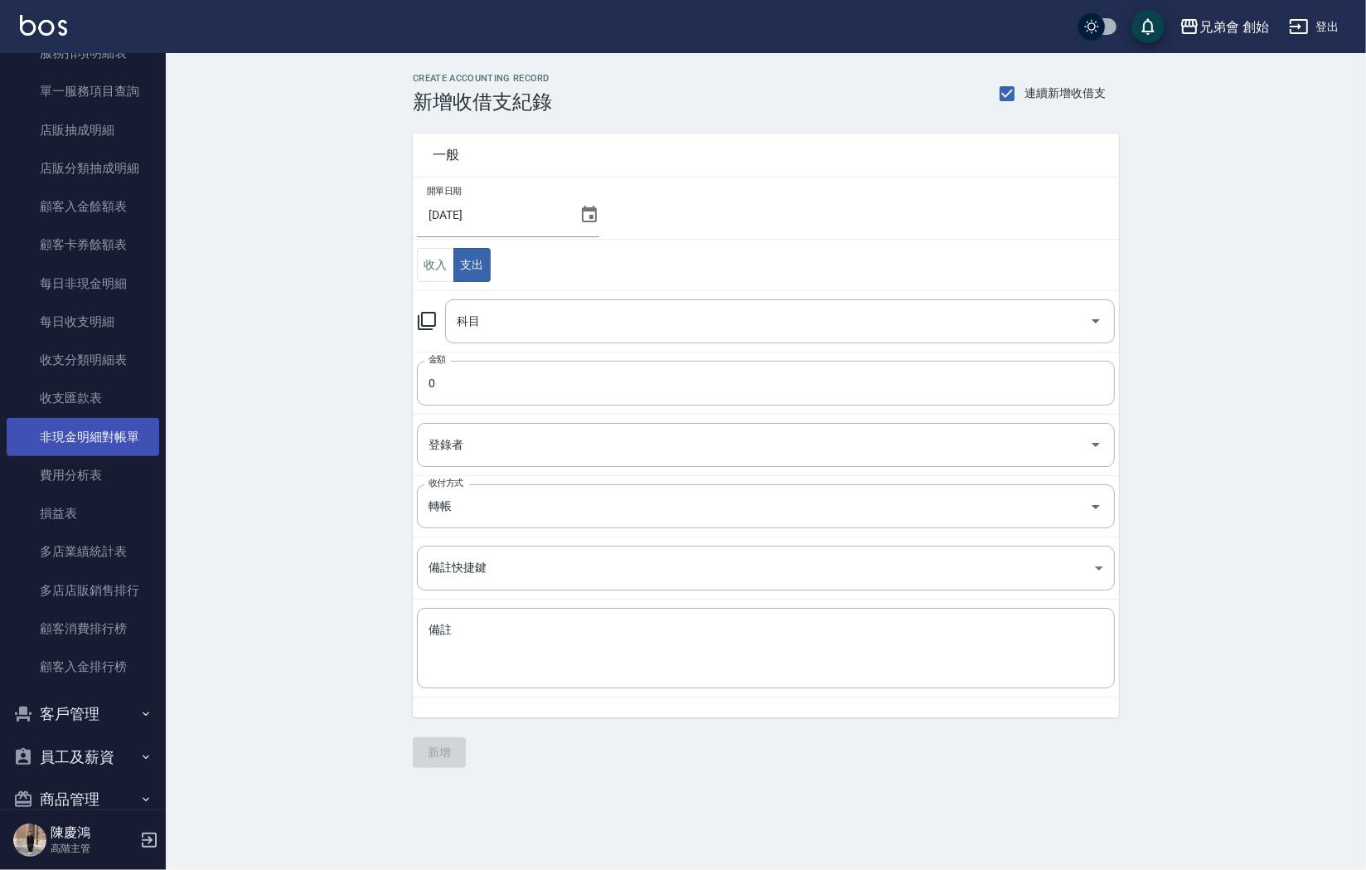
click at [113, 423] on link "非現金明細對帳單" at bounding box center [83, 437] width 153 height 38
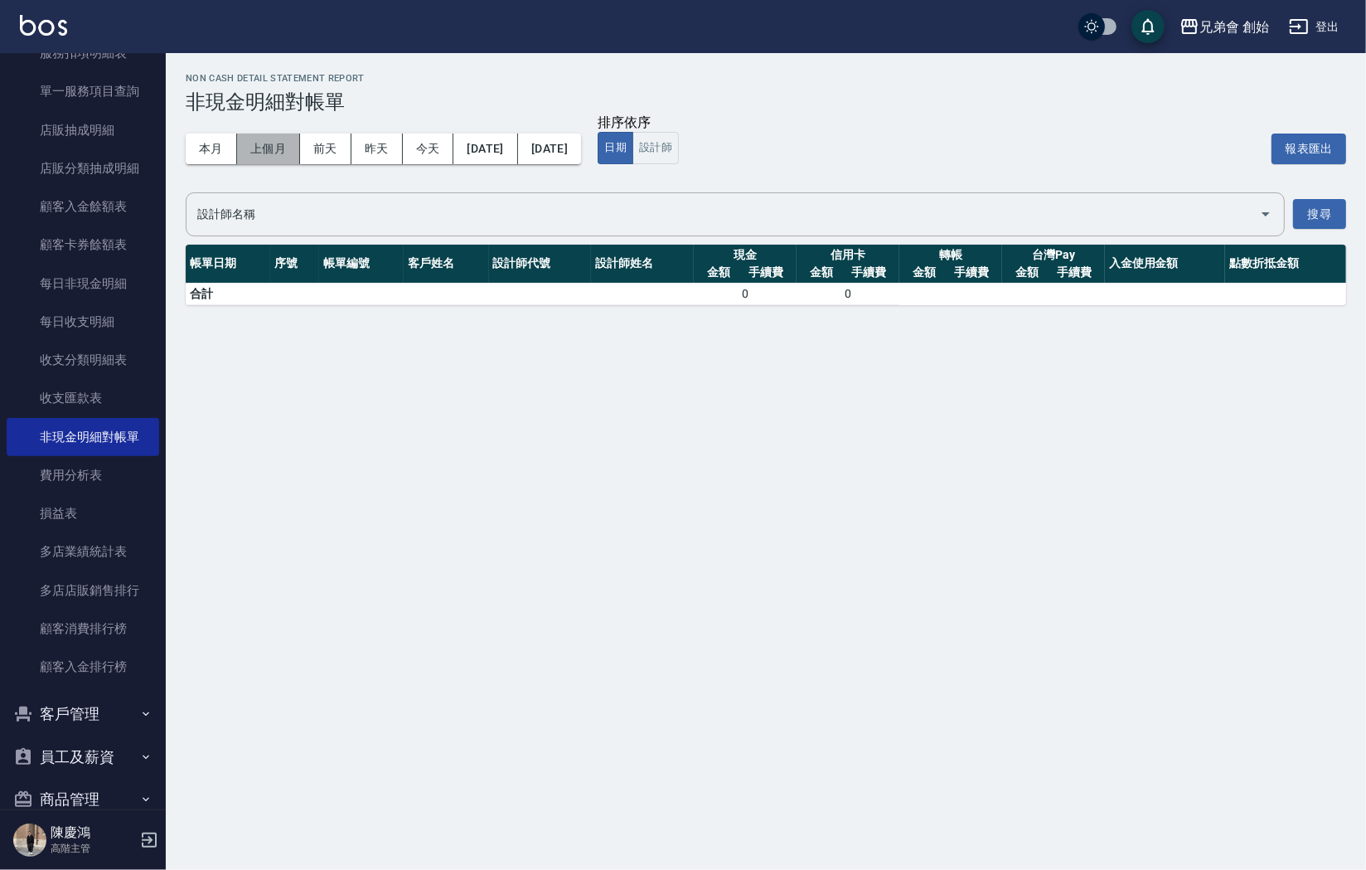
click at [280, 147] on button "上個月" at bounding box center [268, 148] width 63 height 31
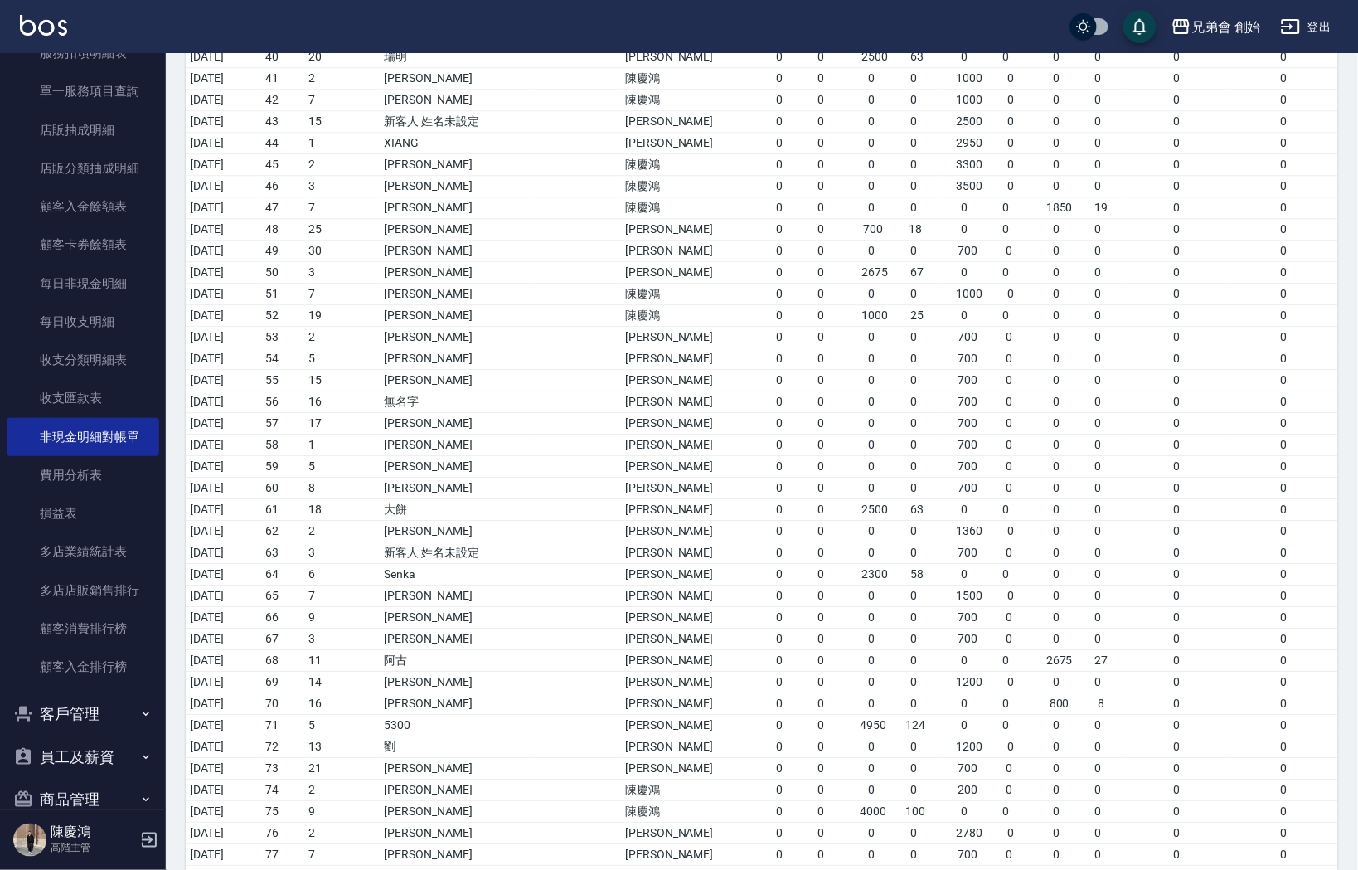
scroll to position [1076, 0]
drag, startPoint x: 1046, startPoint y: 842, endPoint x: 1086, endPoint y: 842, distance: 40.6
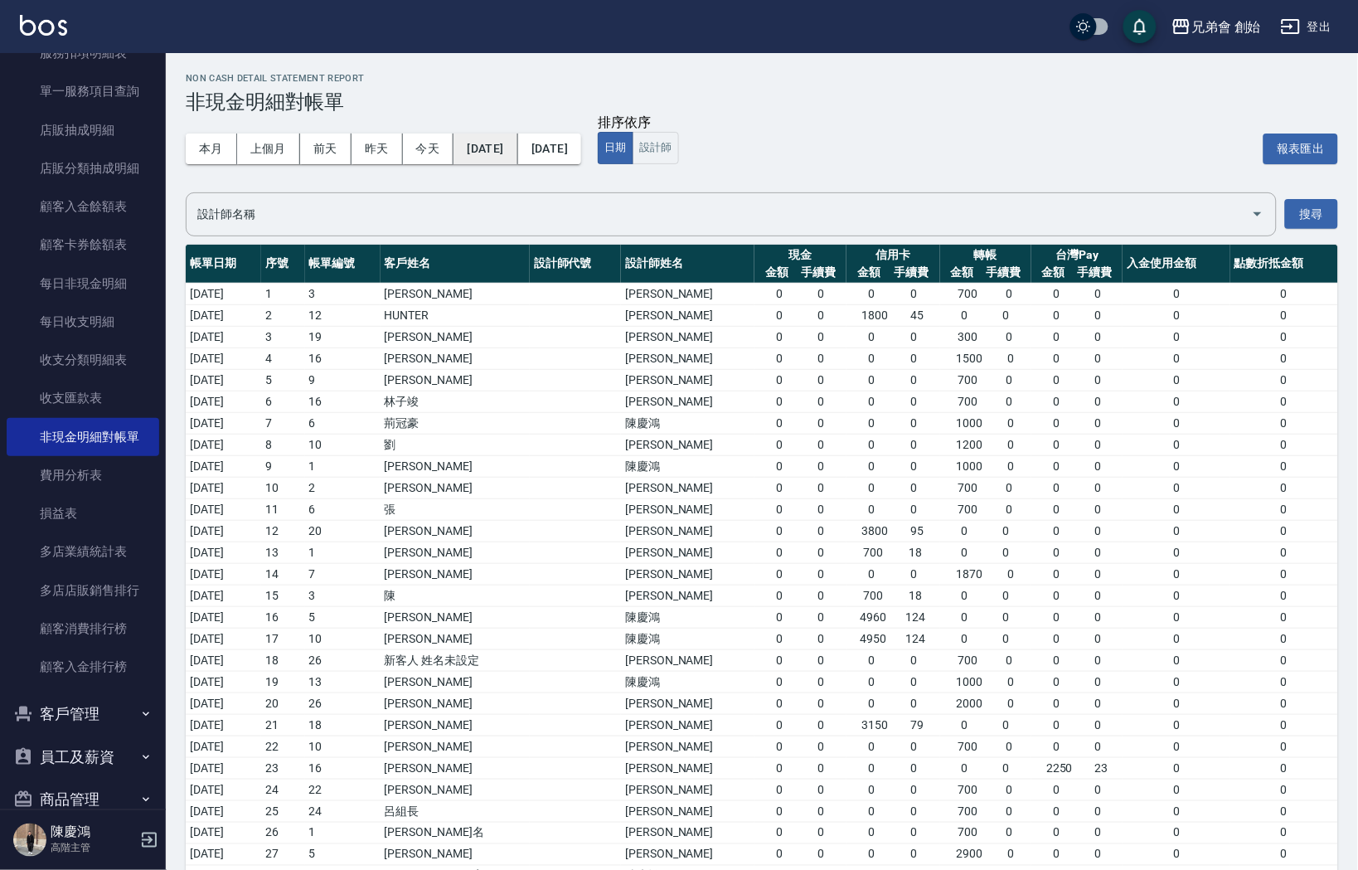
scroll to position [0, 0]
click at [506, 143] on button "2025/09/01" at bounding box center [486, 148] width 64 height 31
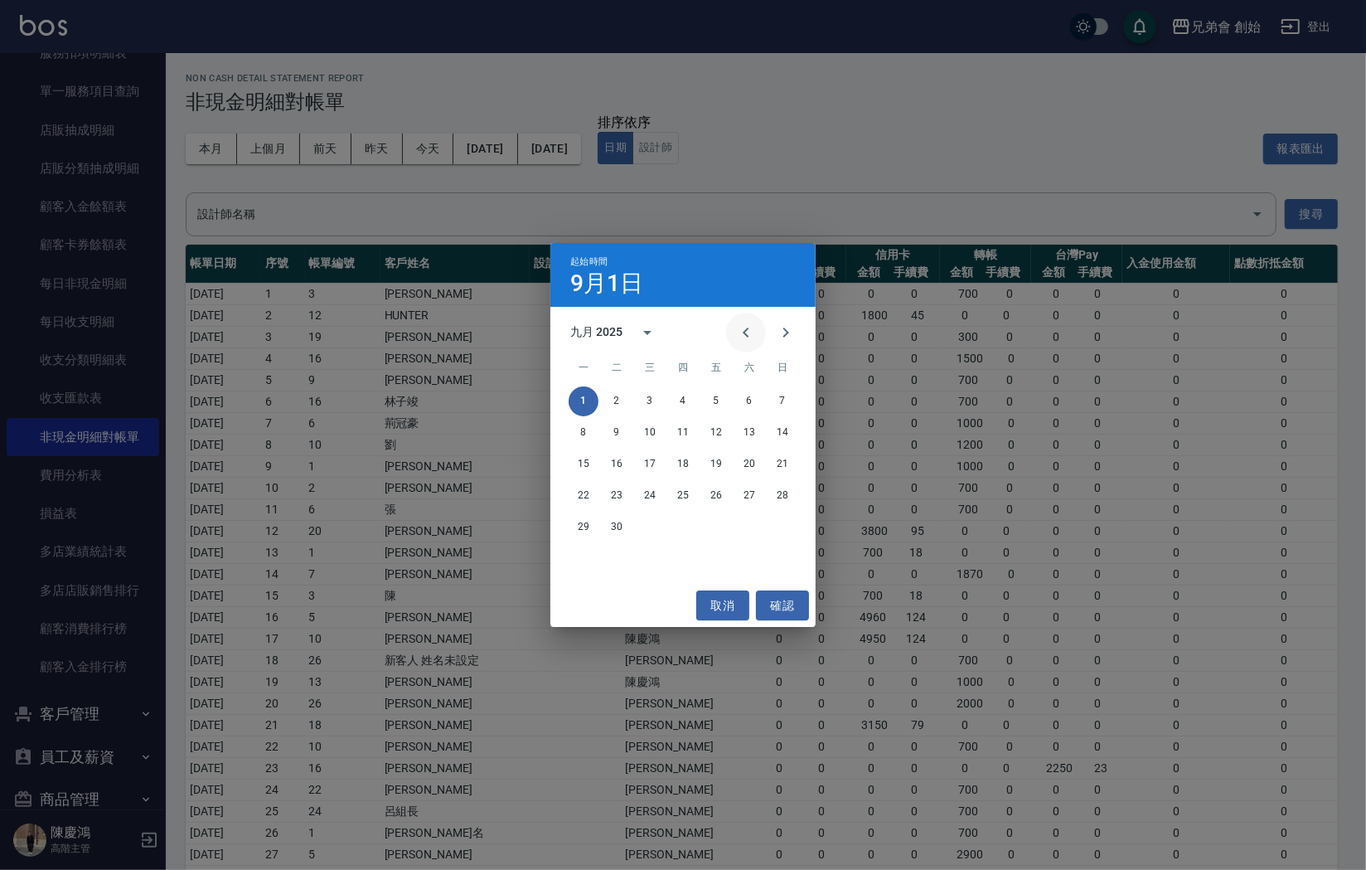
click at [745, 327] on icon "Previous month" at bounding box center [746, 333] width 20 height 20
click at [720, 400] on button "1" at bounding box center [716, 401] width 30 height 30
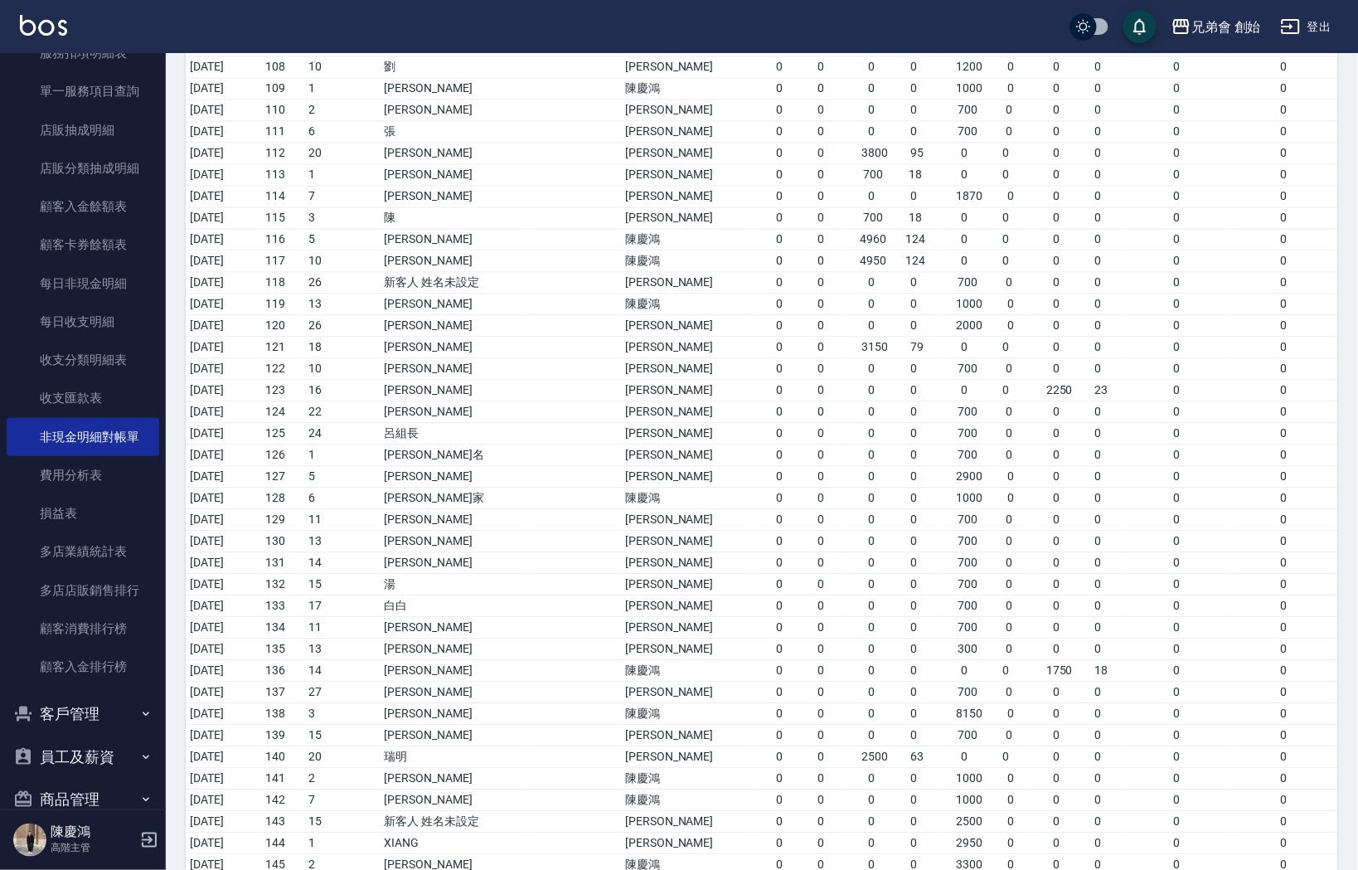
drag, startPoint x: 888, startPoint y: 808, endPoint x: 934, endPoint y: 920, distance: 120.4
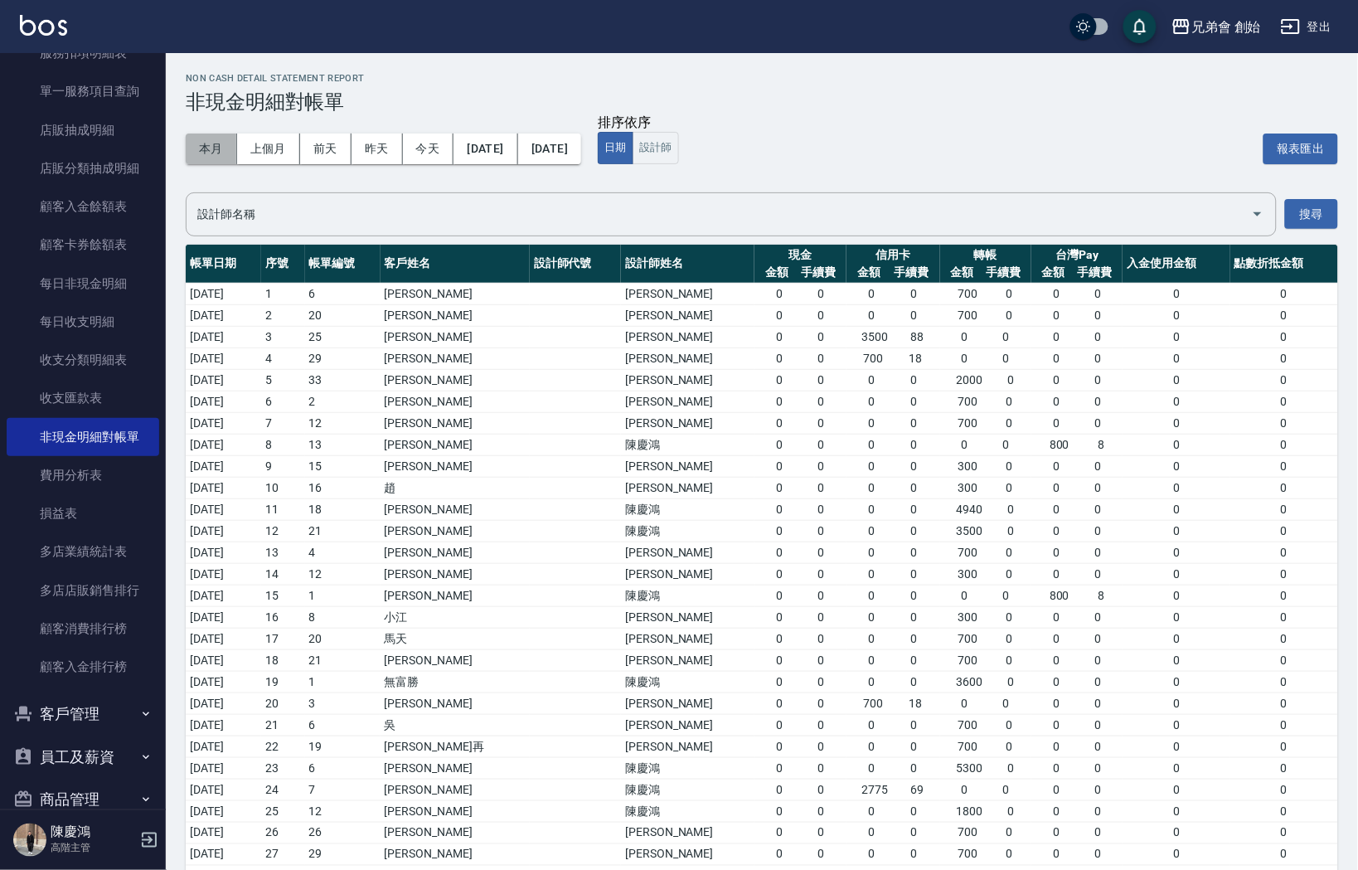
click at [212, 152] on button "本月" at bounding box center [211, 148] width 51 height 31
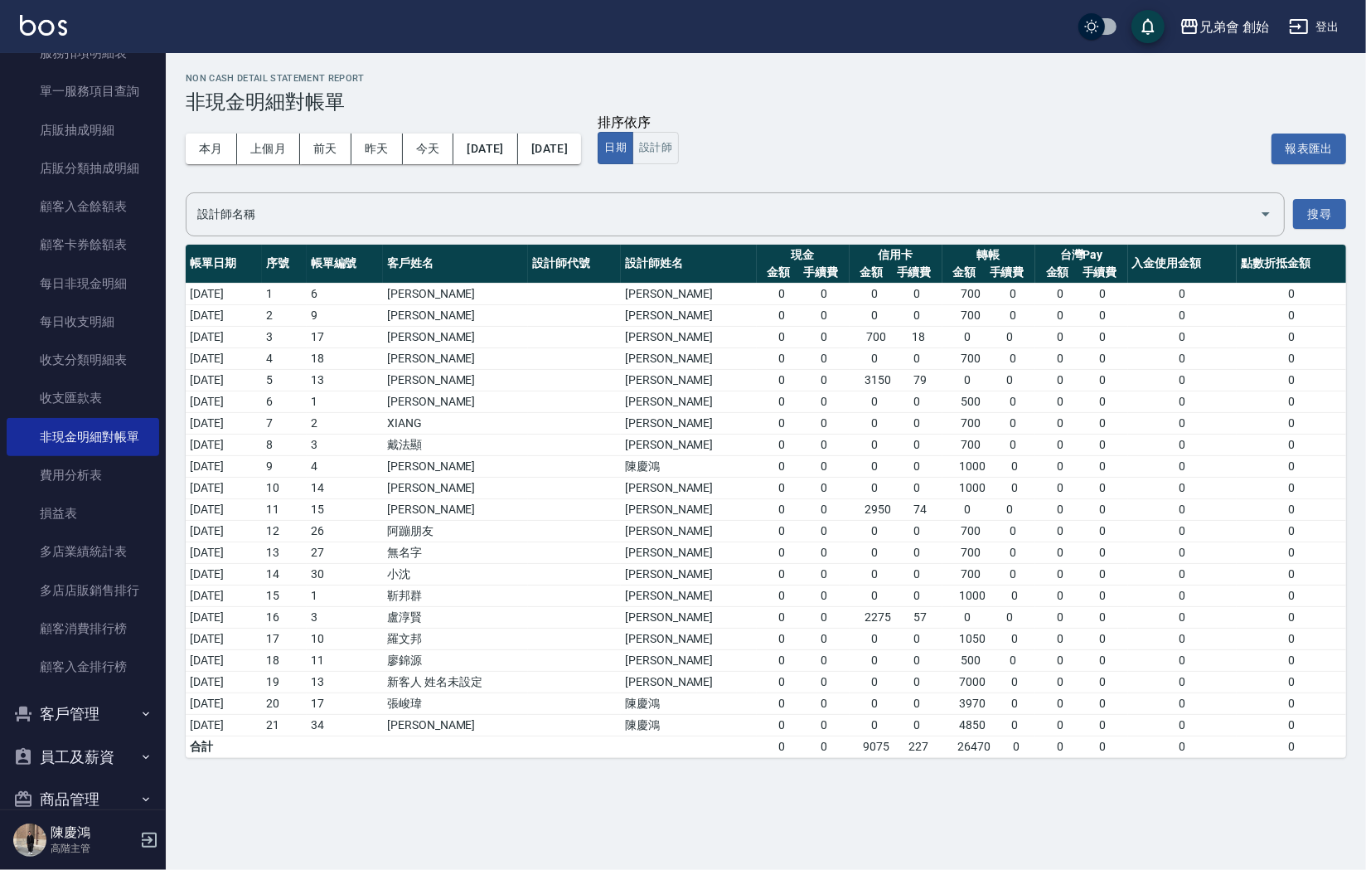
click at [516, 235] on div "Non Cash Detail Statement Report 非現金明細對帳單 本月 上個月 前天 昨天 今天 2025/10/01 2025/10/31…" at bounding box center [766, 415] width 1201 height 725
